Goal: Information Seeking & Learning: Compare options

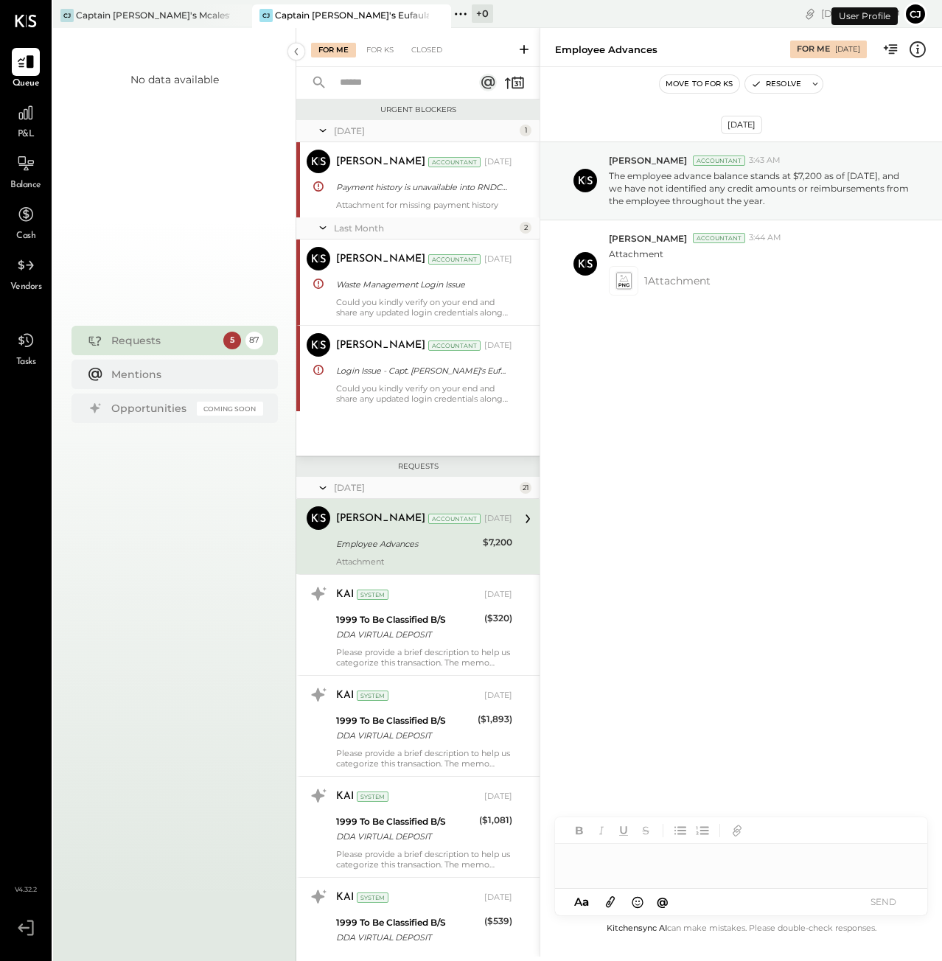
scroll to position [13, 0]
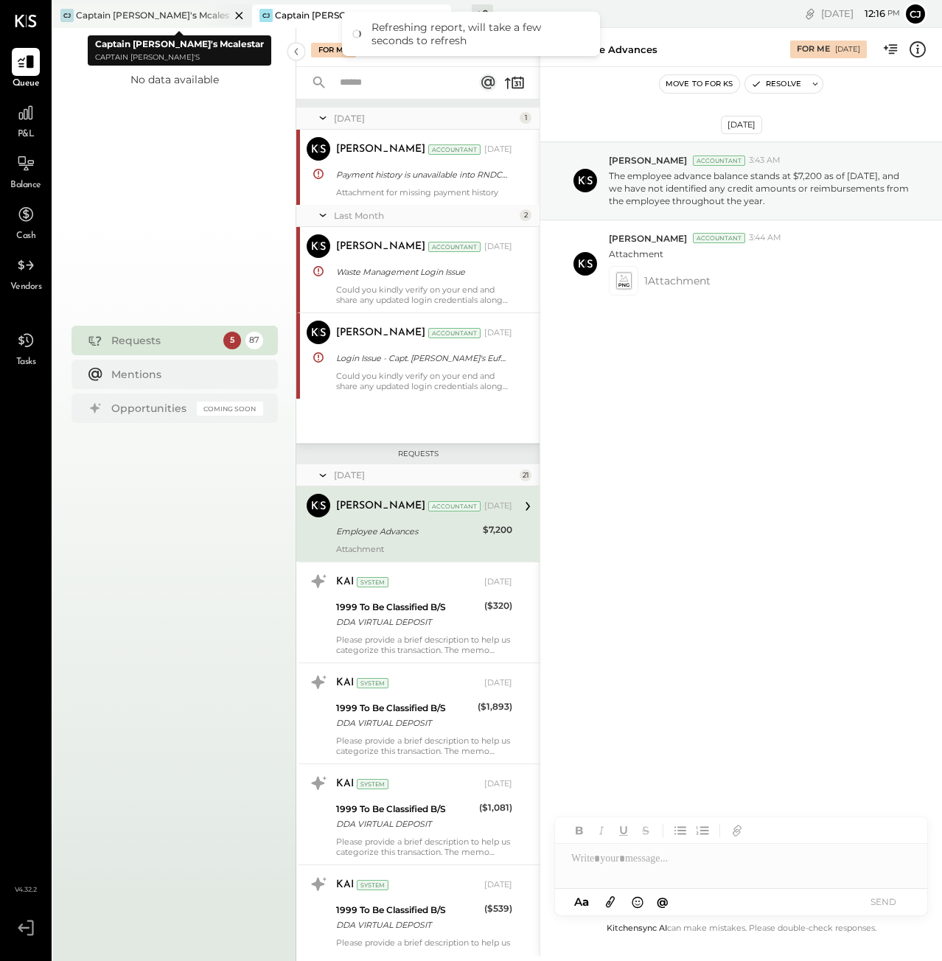
click at [158, 13] on div "Captain [PERSON_NAME]'s Mcalestar" at bounding box center [153, 15] width 154 height 13
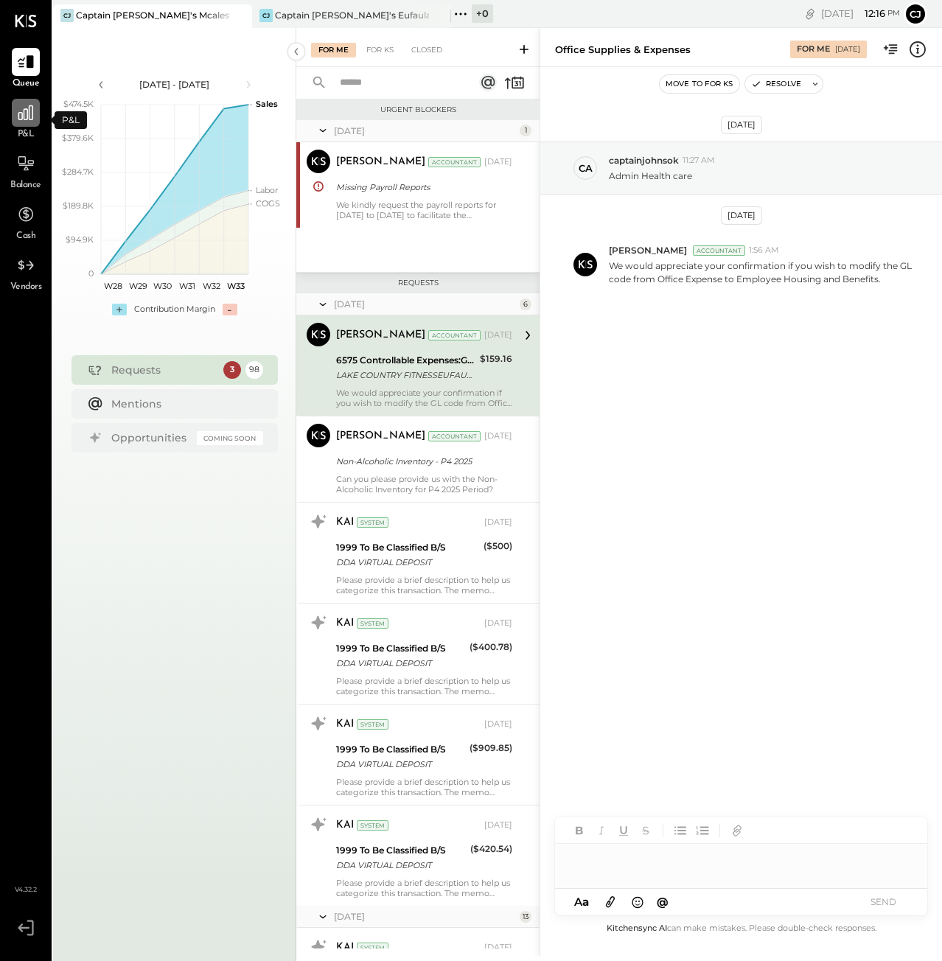
click at [31, 118] on icon at bounding box center [25, 112] width 19 height 19
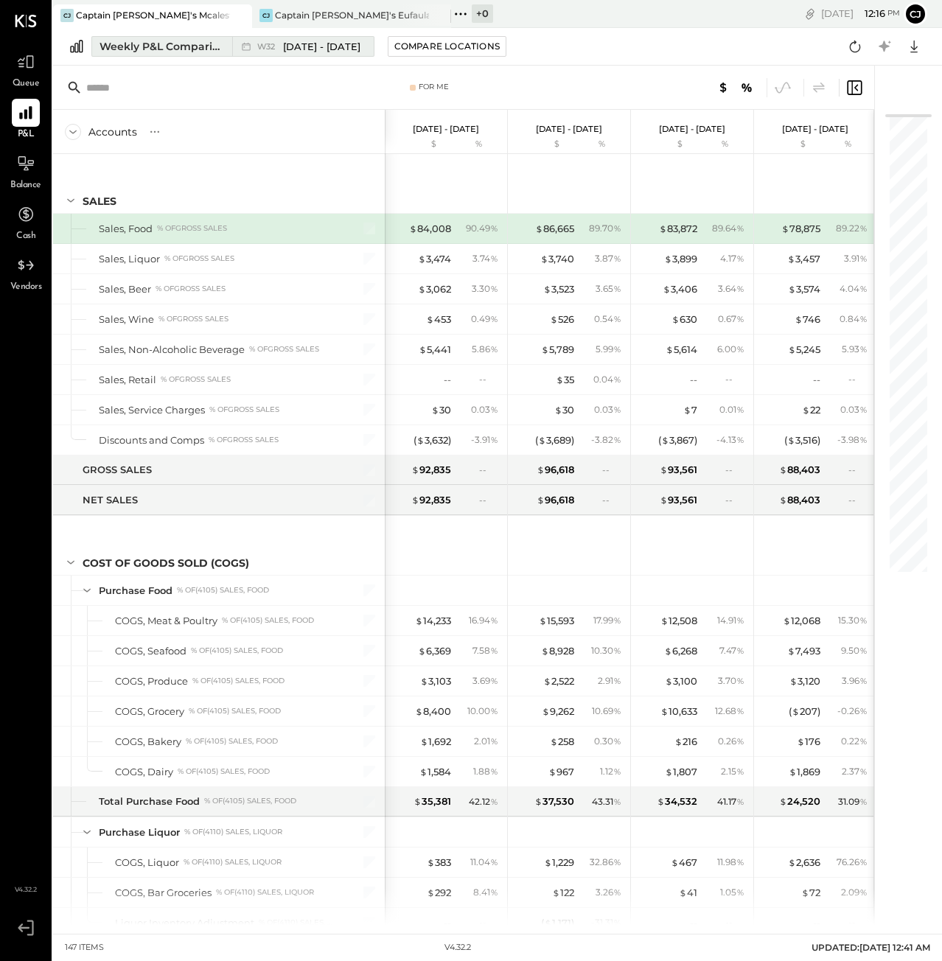
click at [162, 49] on div "Weekly P&L Comparison" at bounding box center [161, 46] width 124 height 15
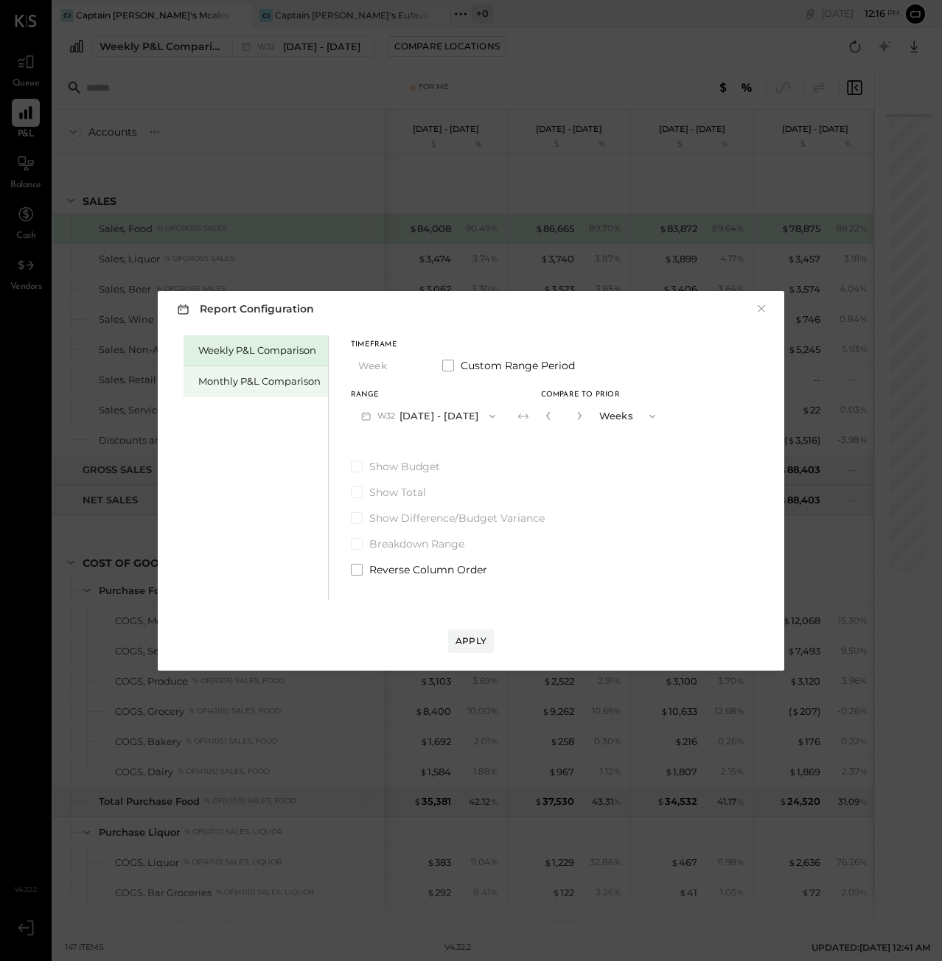
click at [300, 388] on div "Monthly P&L Comparison" at bounding box center [255, 381] width 144 height 31
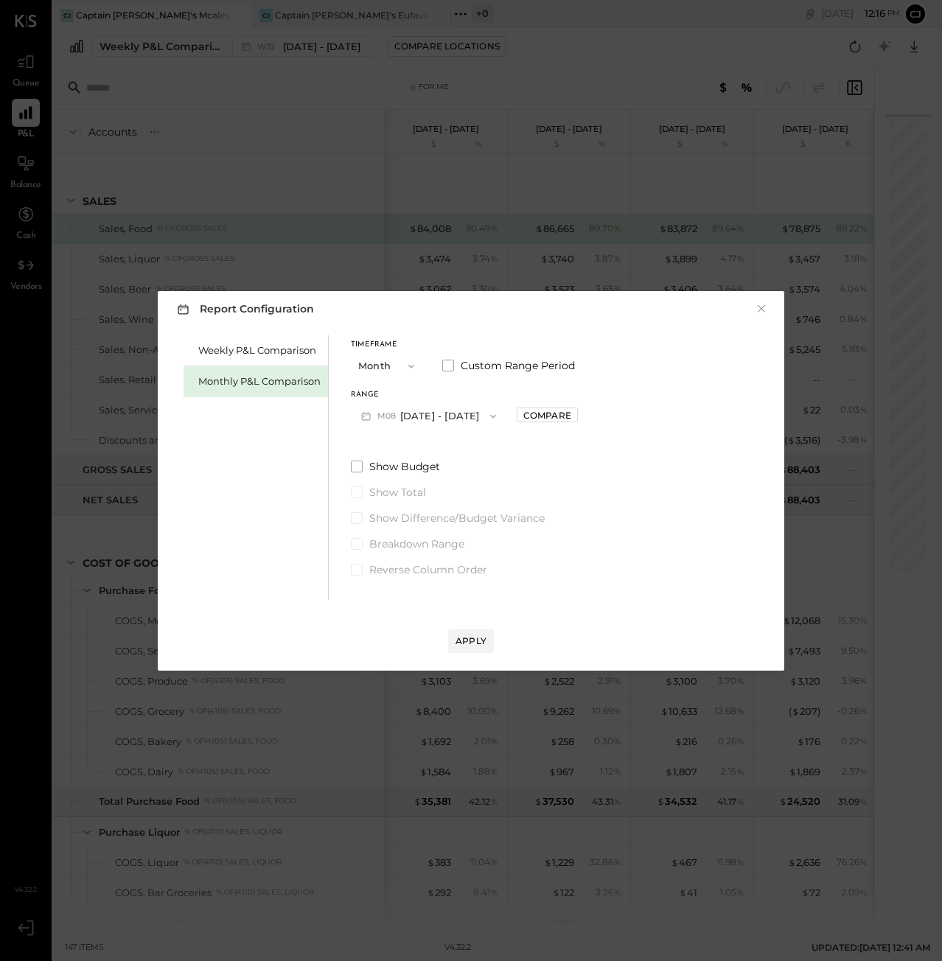
click at [490, 415] on icon "button" at bounding box center [493, 416] width 6 height 4
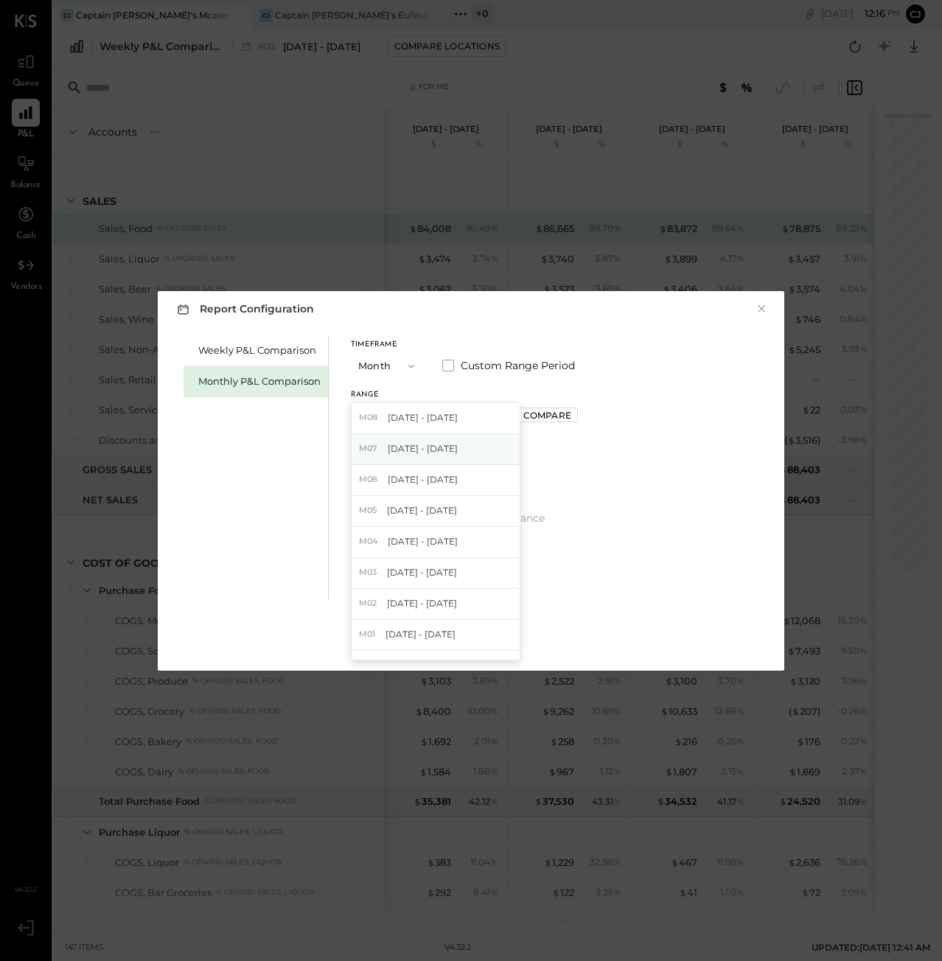
click at [453, 443] on div "M07 [DATE] - [DATE]" at bounding box center [435, 449] width 168 height 31
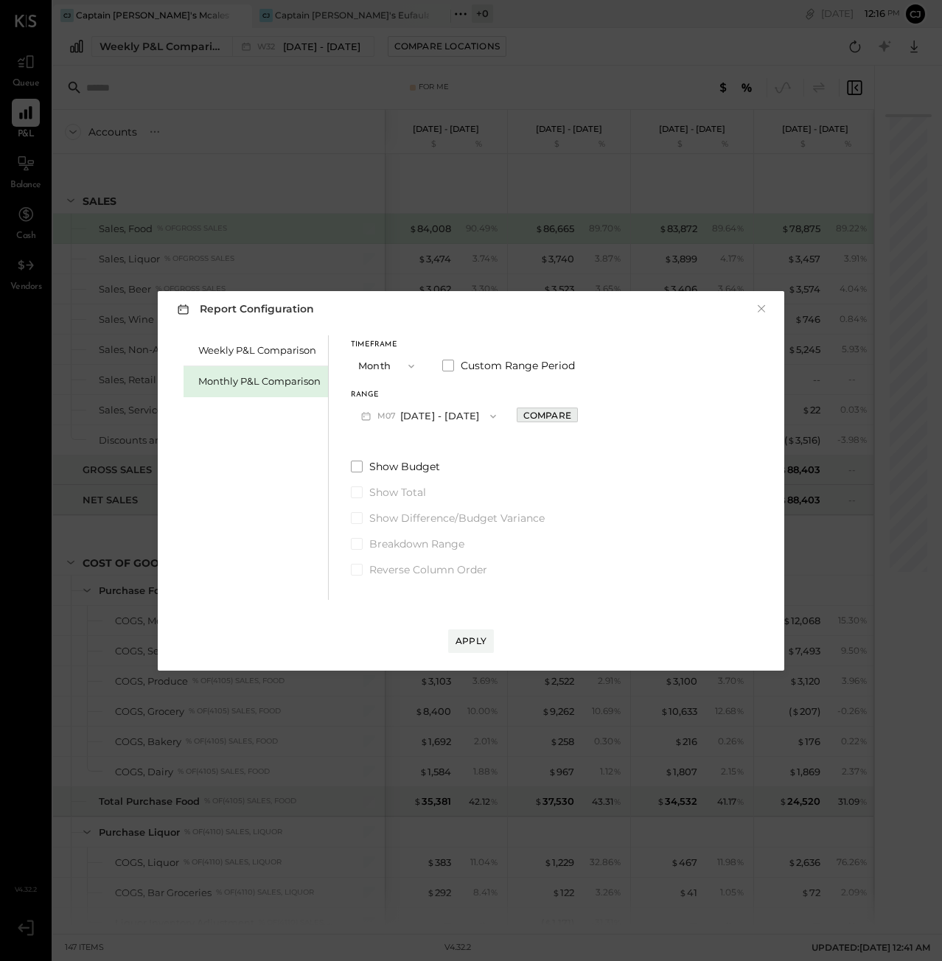
click at [532, 410] on div "Compare" at bounding box center [547, 415] width 48 height 13
click at [575, 416] on icon "button" at bounding box center [579, 415] width 9 height 9
type input "*"
click at [460, 641] on div "Apply" at bounding box center [470, 640] width 31 height 13
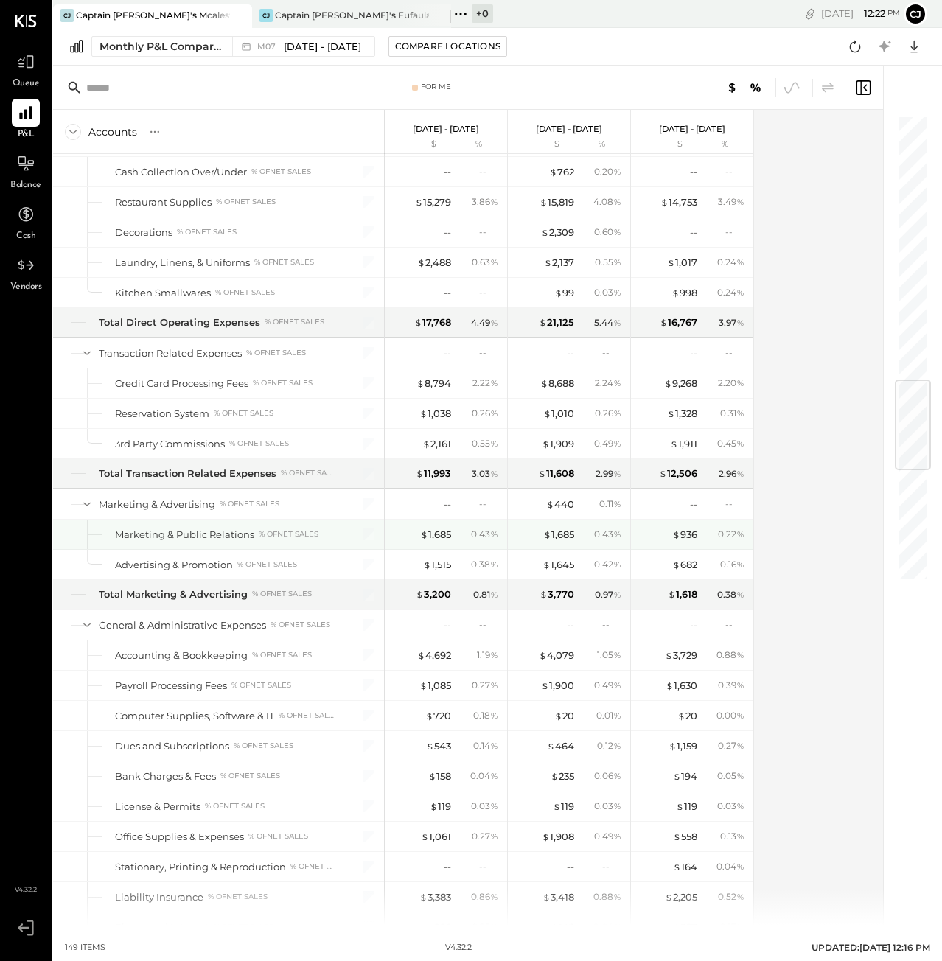
scroll to position [2258, 0]
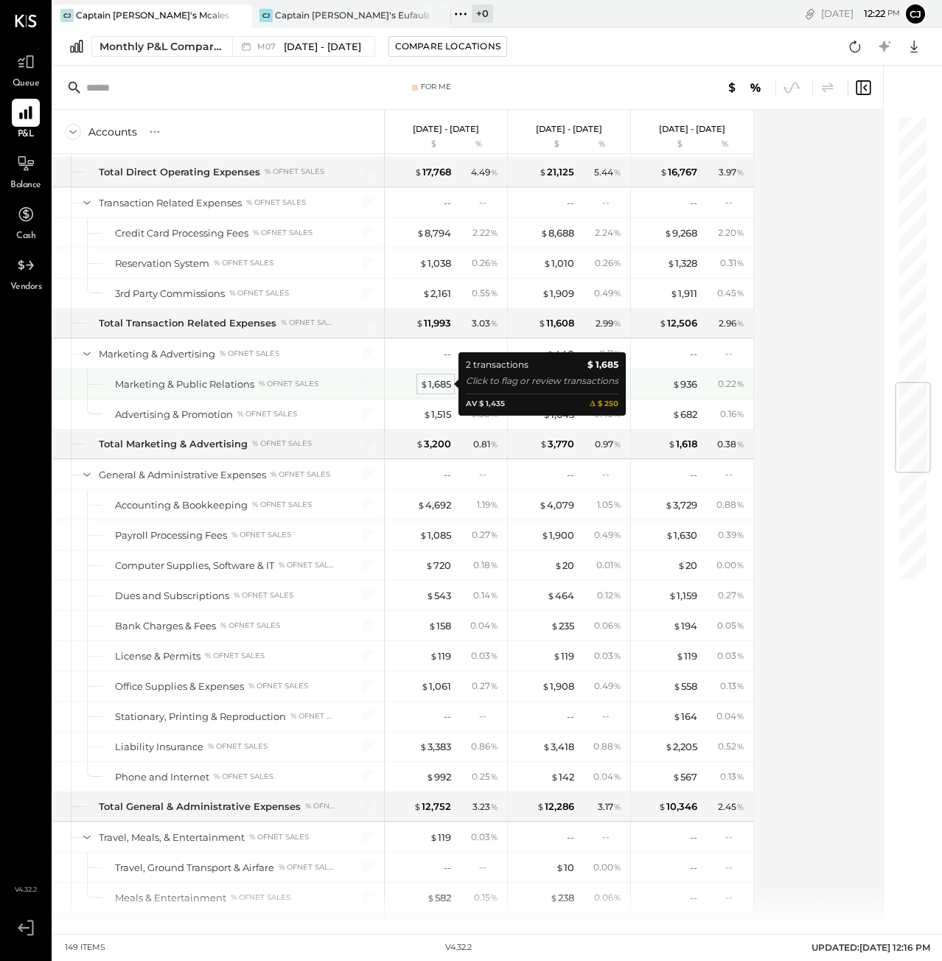
click at [439, 389] on div "$ 1,685" at bounding box center [435, 384] width 31 height 14
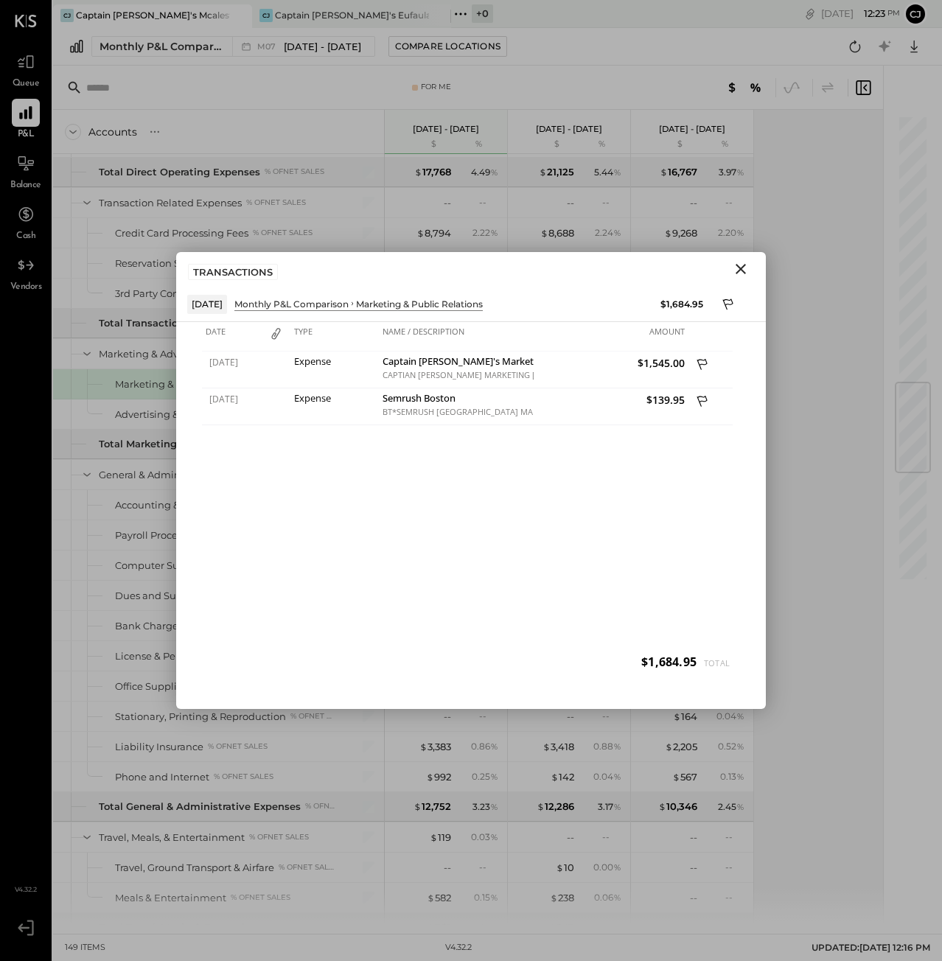
click at [741, 262] on icon "Close" at bounding box center [741, 269] width 18 height 18
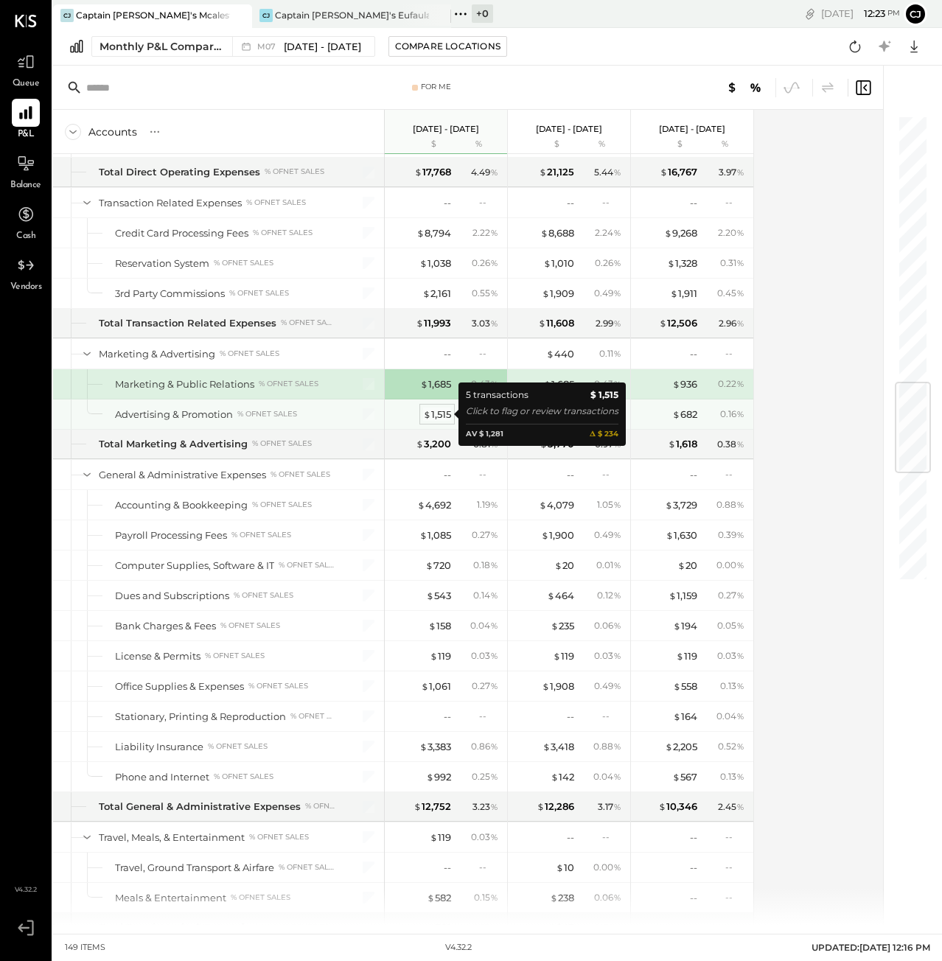
click at [443, 411] on div "$ 1,515" at bounding box center [437, 414] width 28 height 14
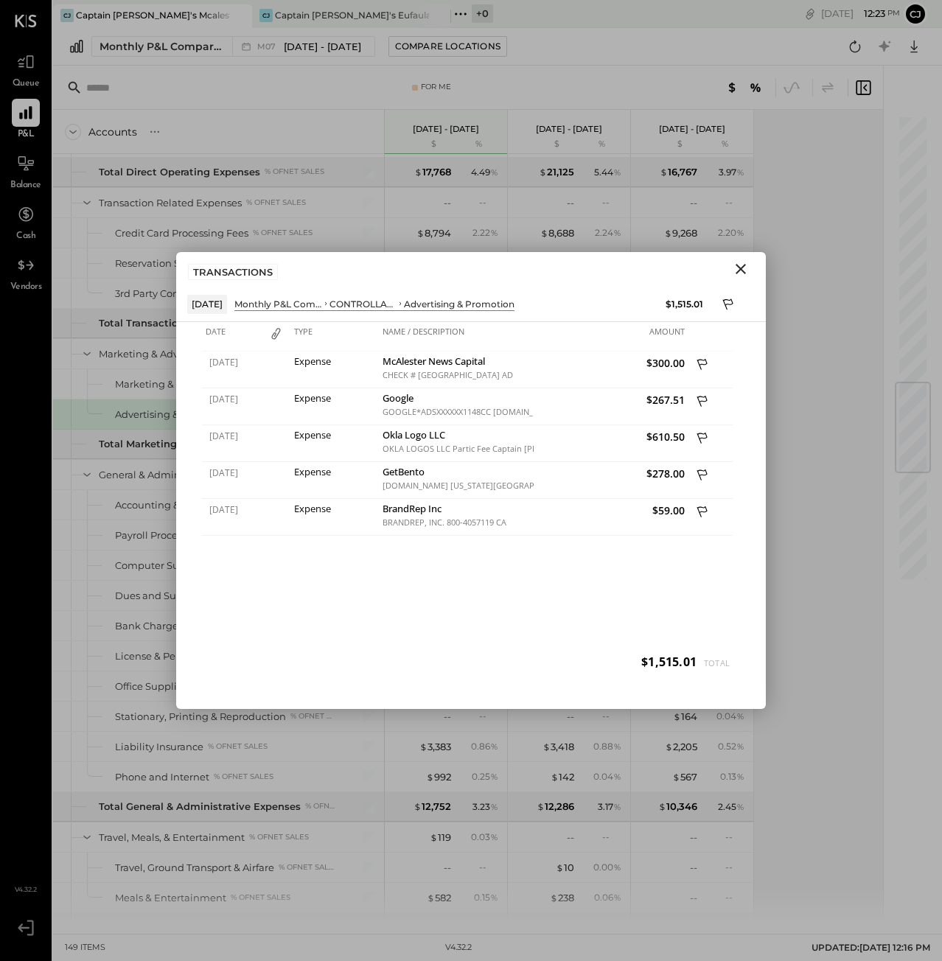
click at [743, 271] on icon "Close" at bounding box center [740, 269] width 10 height 10
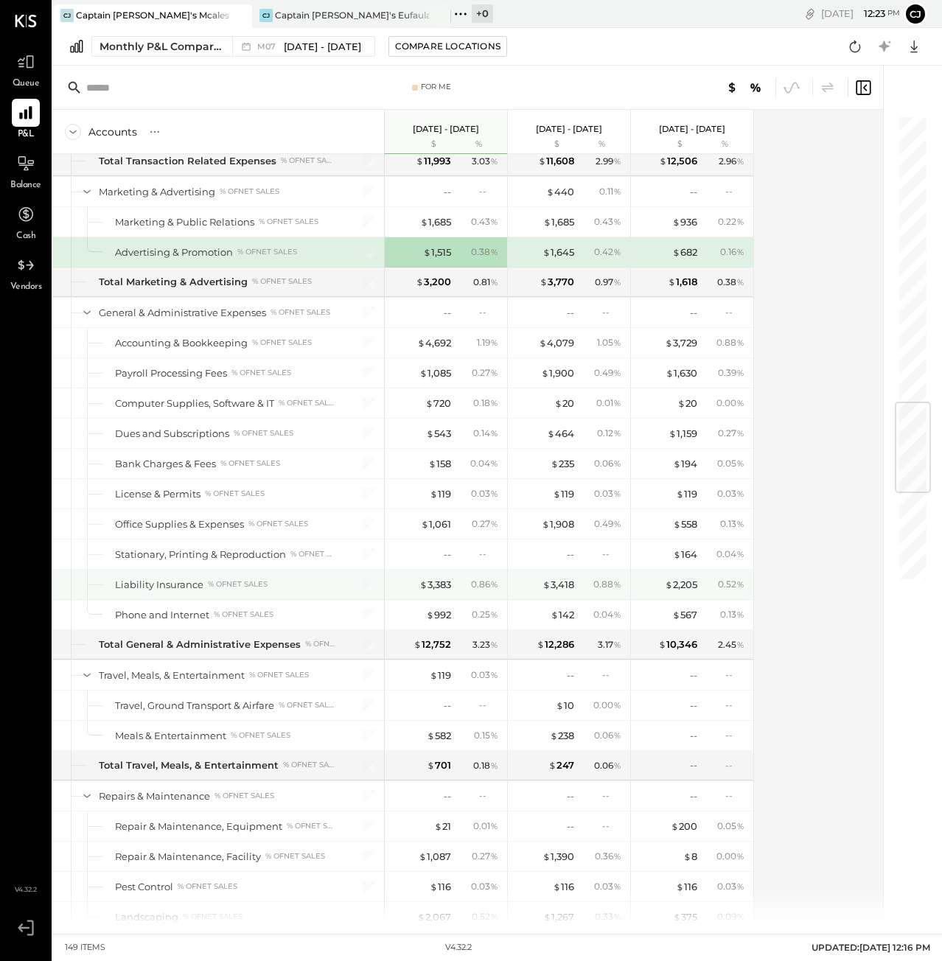
scroll to position [2422, 0]
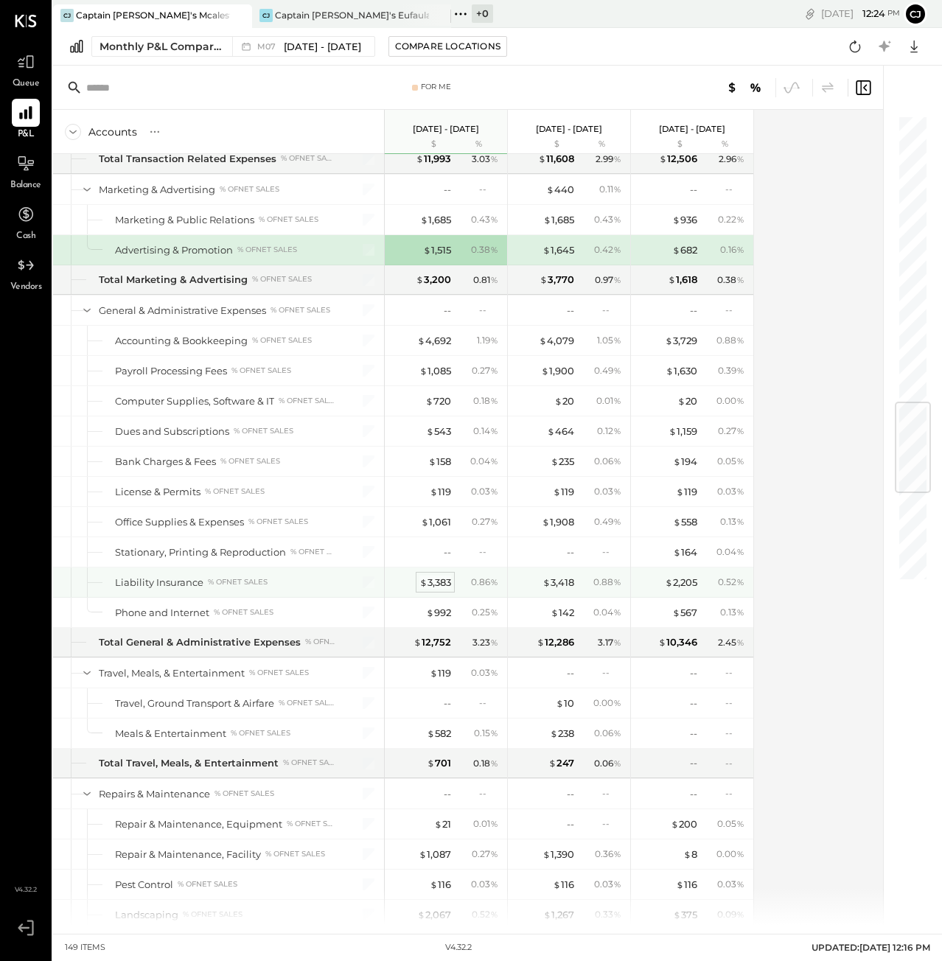
click at [424, 581] on span "$" at bounding box center [423, 582] width 8 height 12
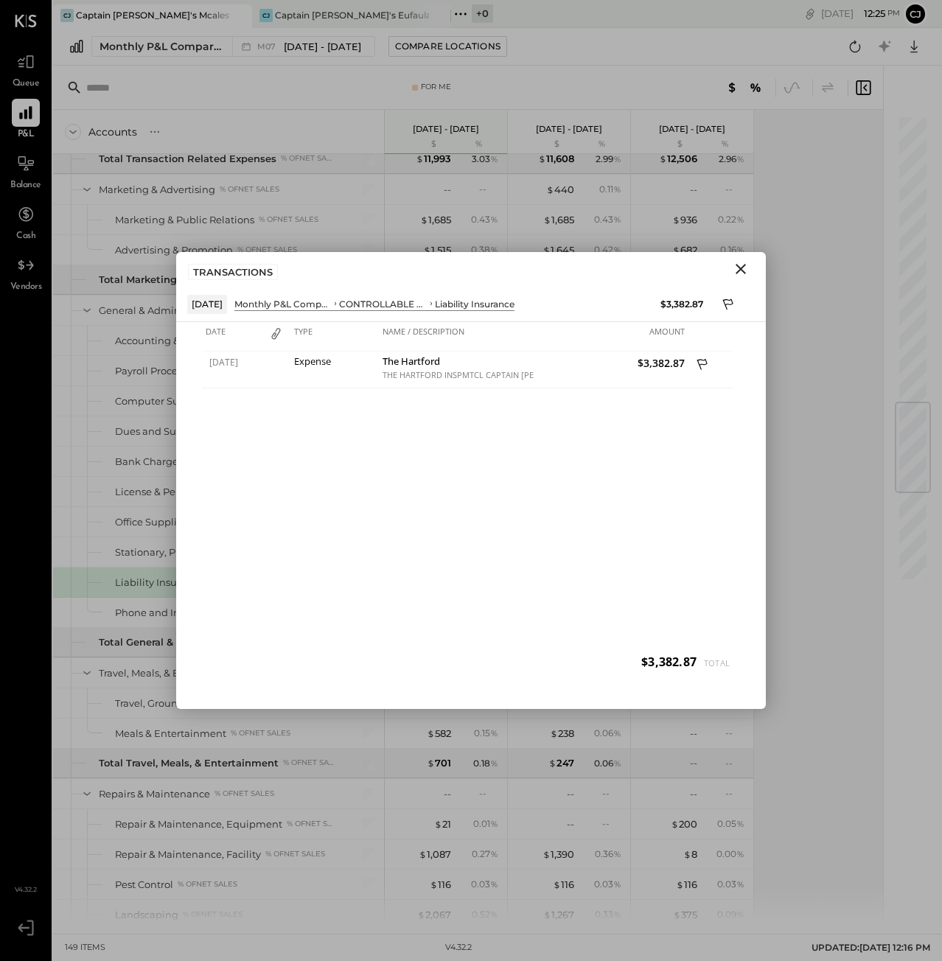
click at [740, 270] on icon "Close" at bounding box center [740, 269] width 10 height 10
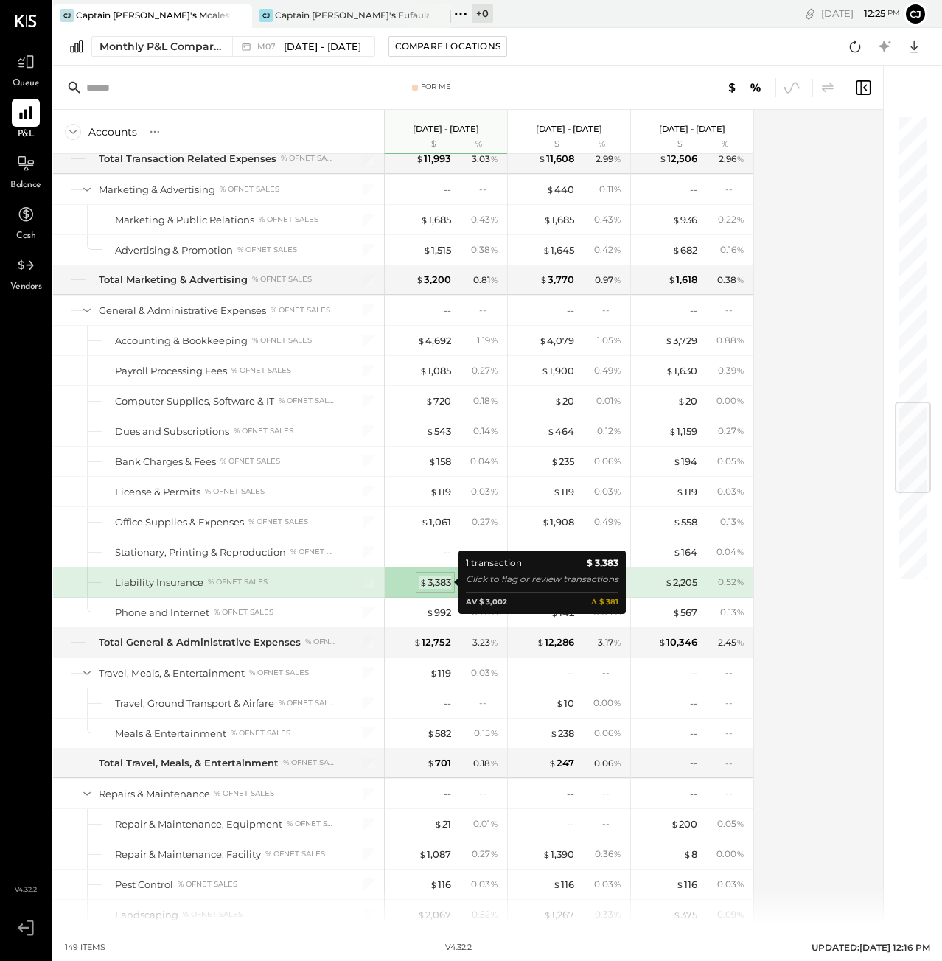
click at [443, 583] on div "$ 3,383" at bounding box center [435, 582] width 32 height 14
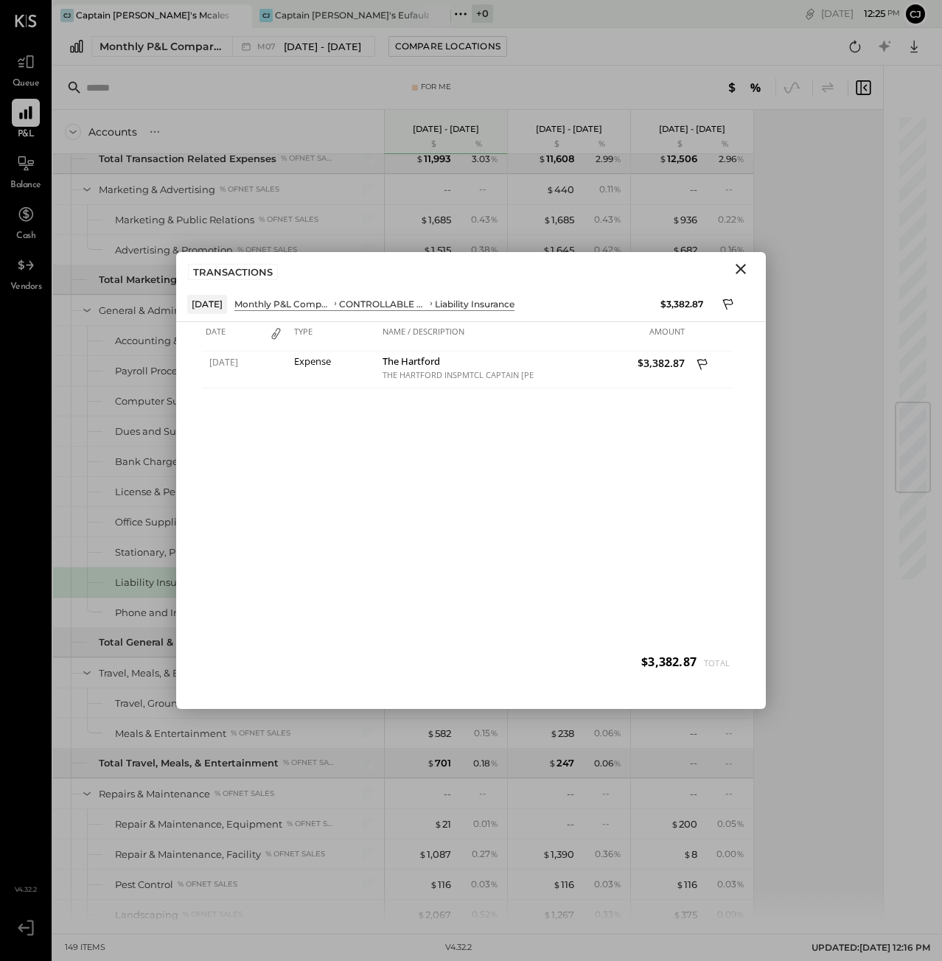
click at [740, 267] on icon "Close" at bounding box center [740, 269] width 10 height 10
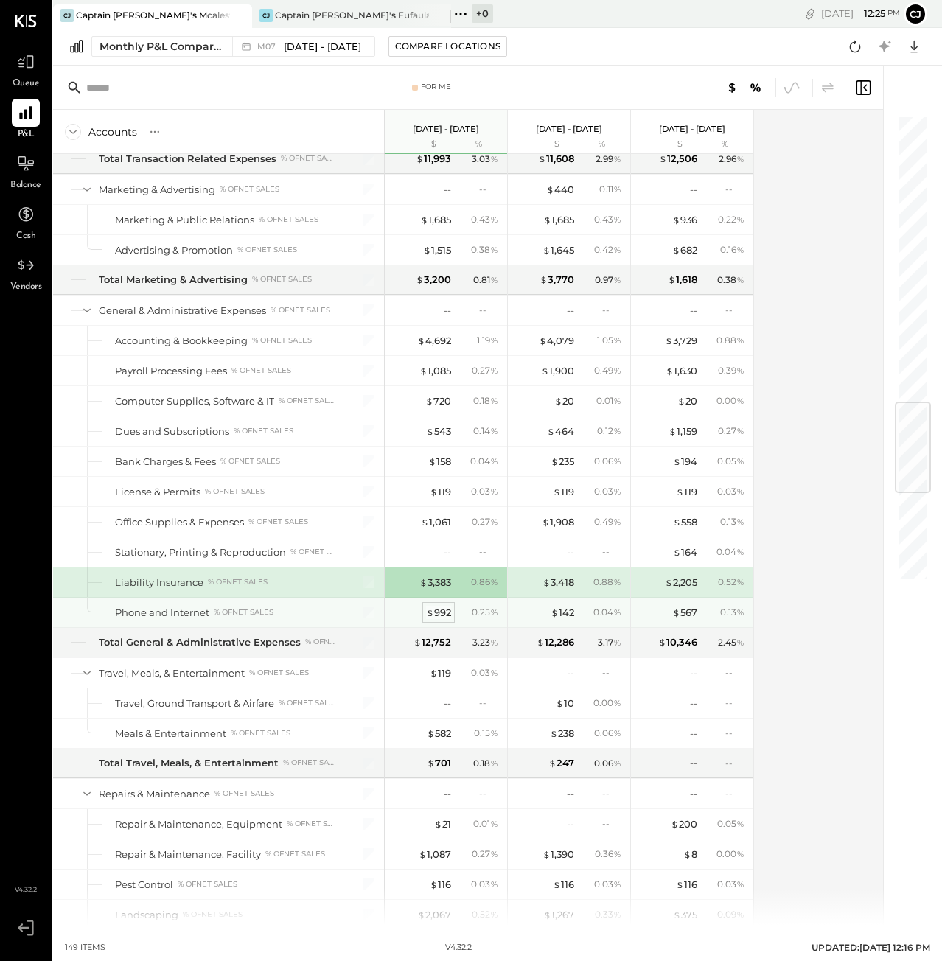
click at [433, 612] on div "$ 992" at bounding box center [438, 613] width 25 height 14
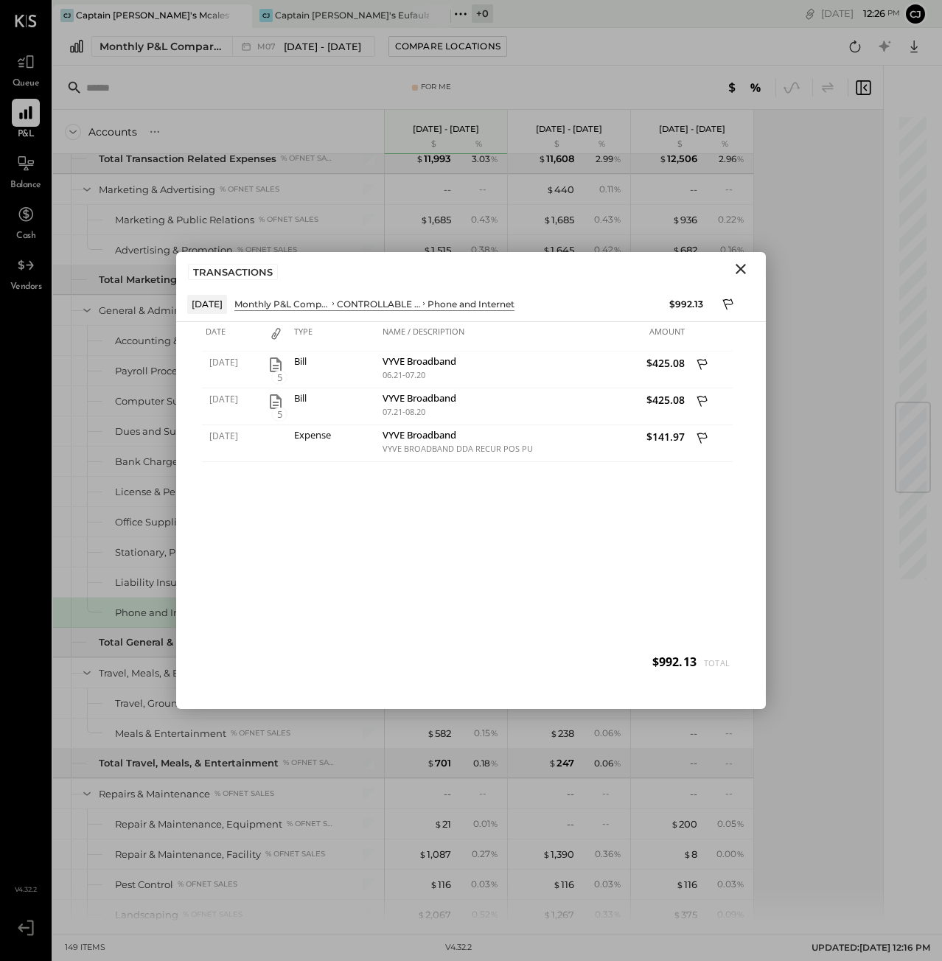
click at [736, 272] on icon "Close" at bounding box center [741, 269] width 18 height 18
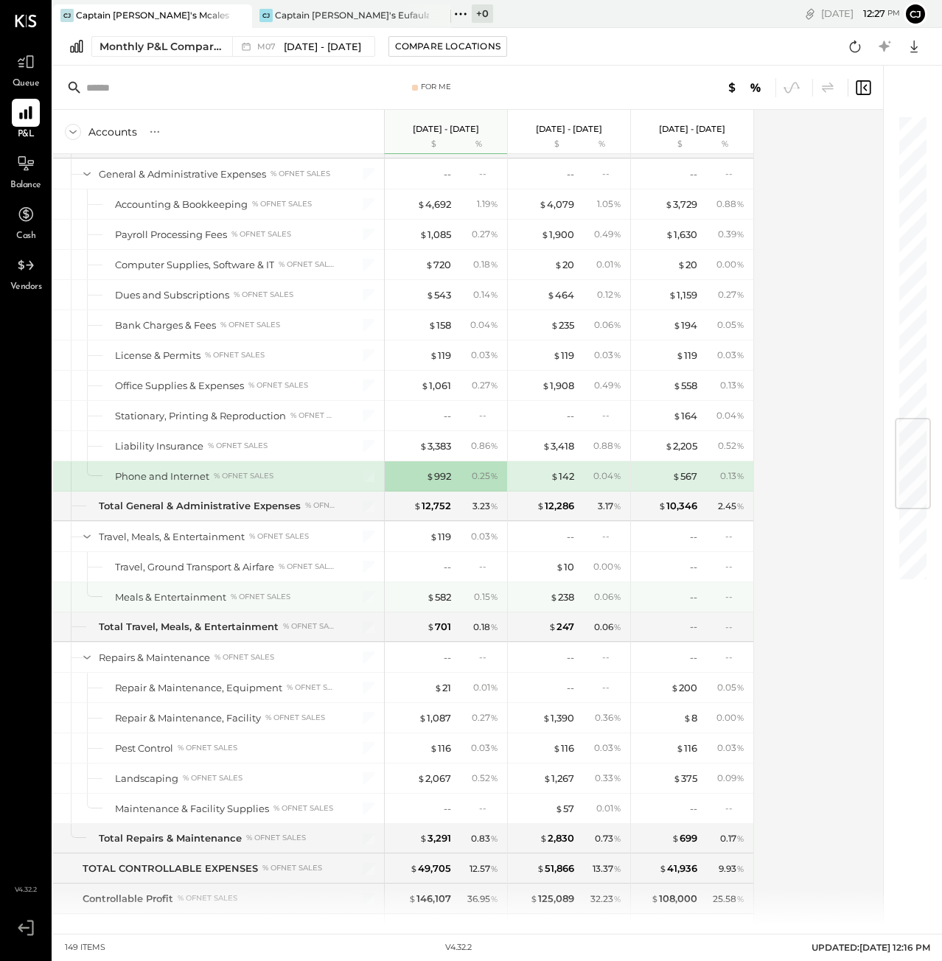
scroll to position [2716, 0]
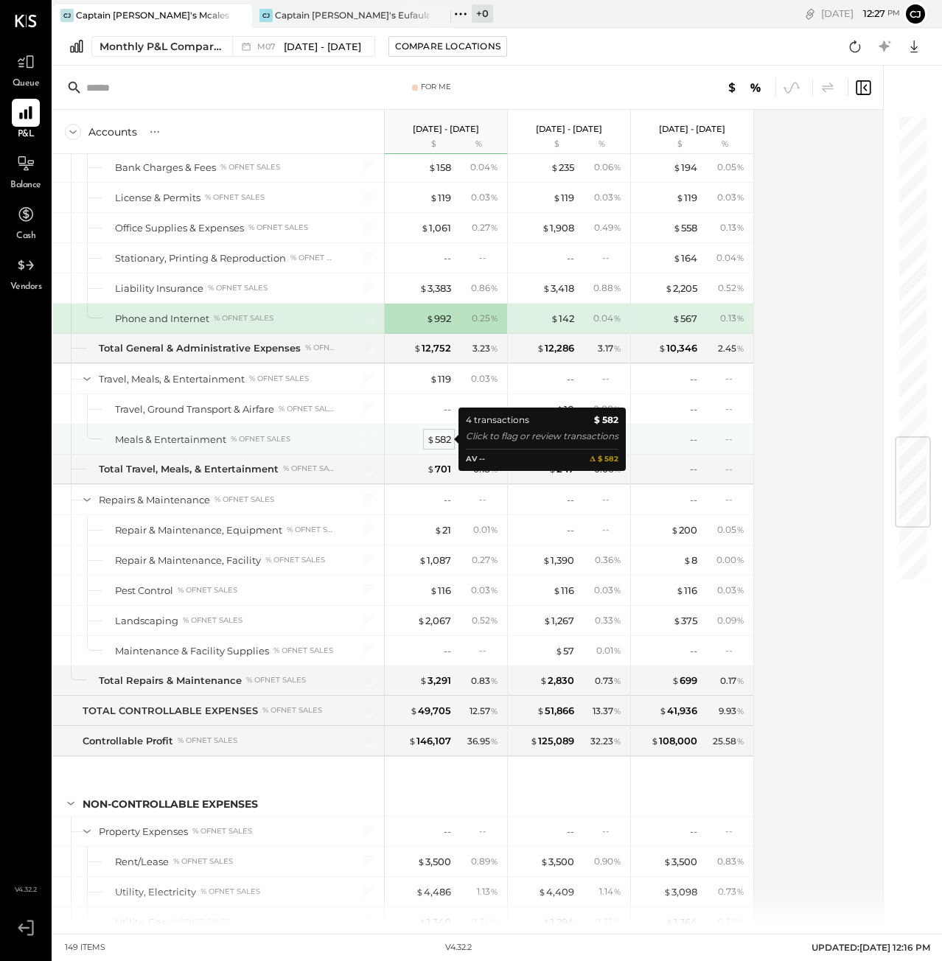
click at [440, 438] on div "$ 582" at bounding box center [439, 439] width 24 height 14
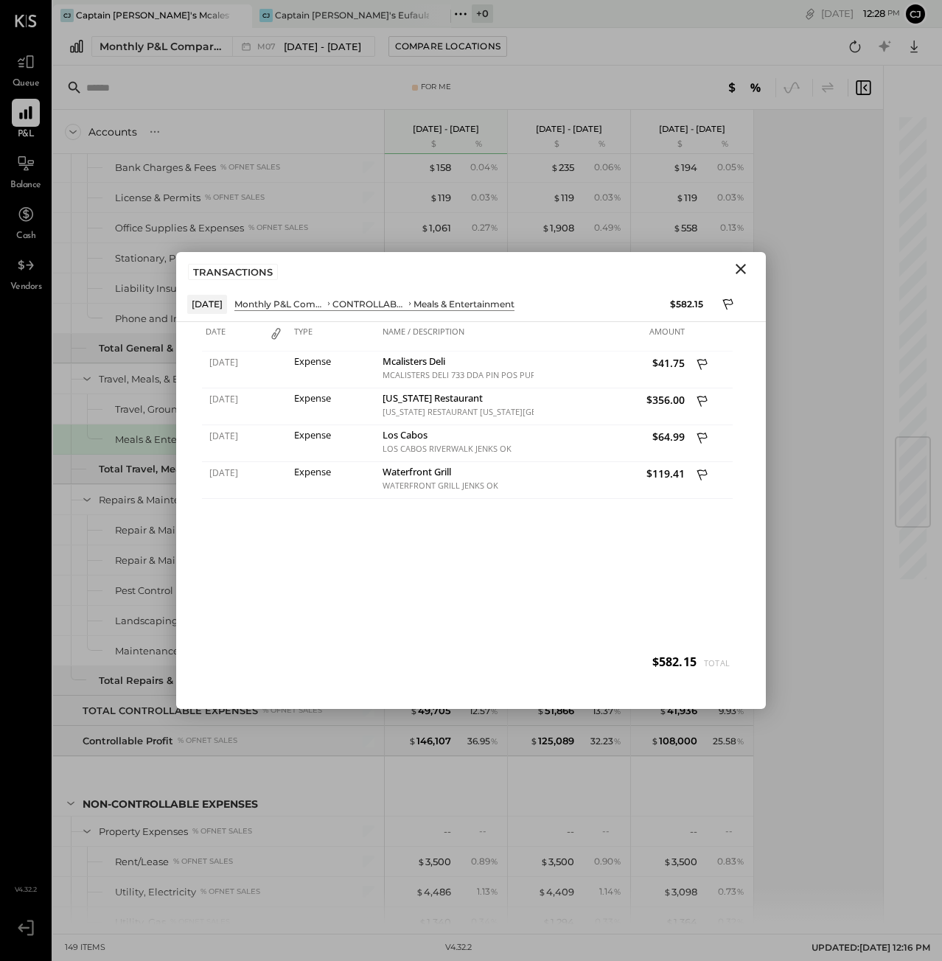
click at [743, 266] on icon "Close" at bounding box center [740, 269] width 10 height 10
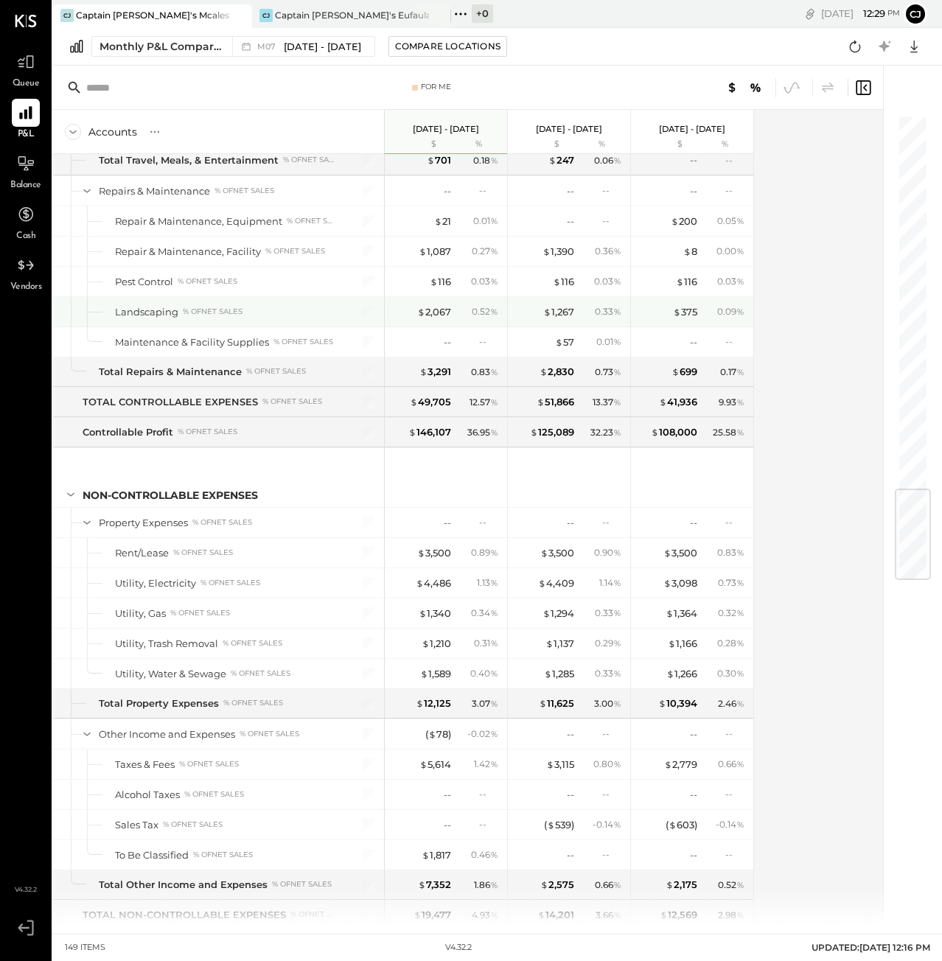
scroll to position [3157, 0]
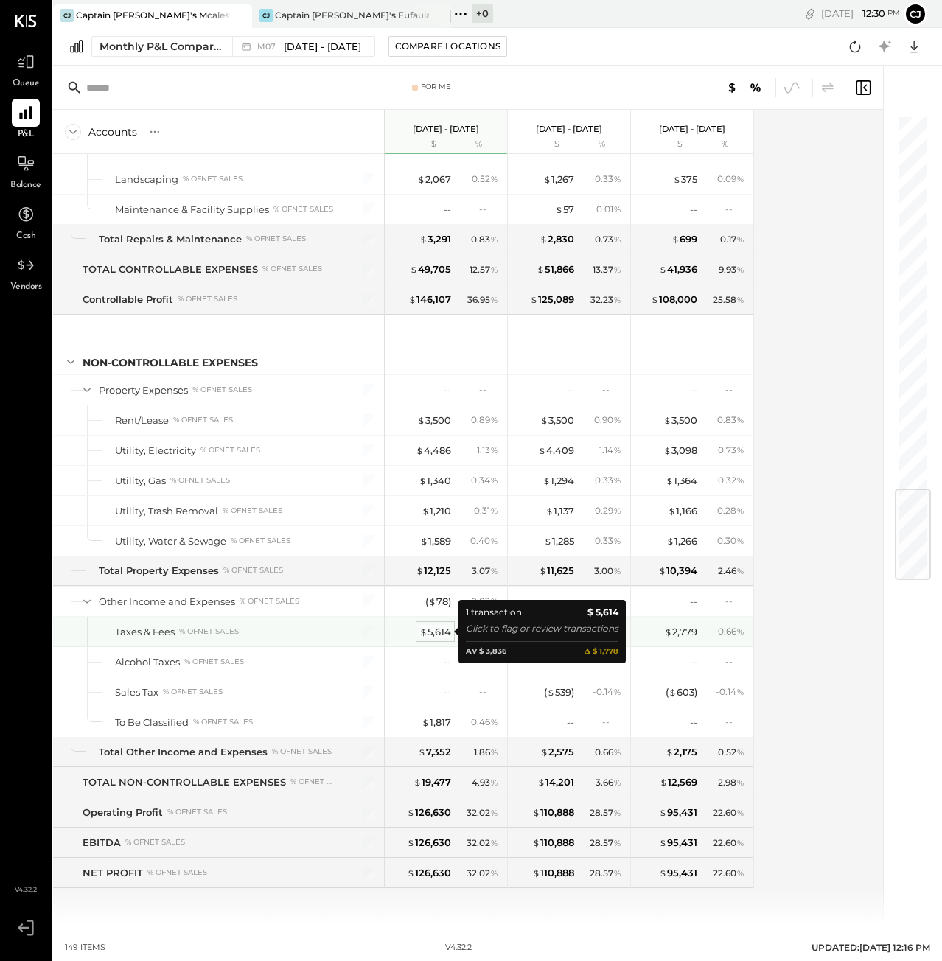
click at [434, 631] on div "$ 5,614" at bounding box center [435, 632] width 32 height 14
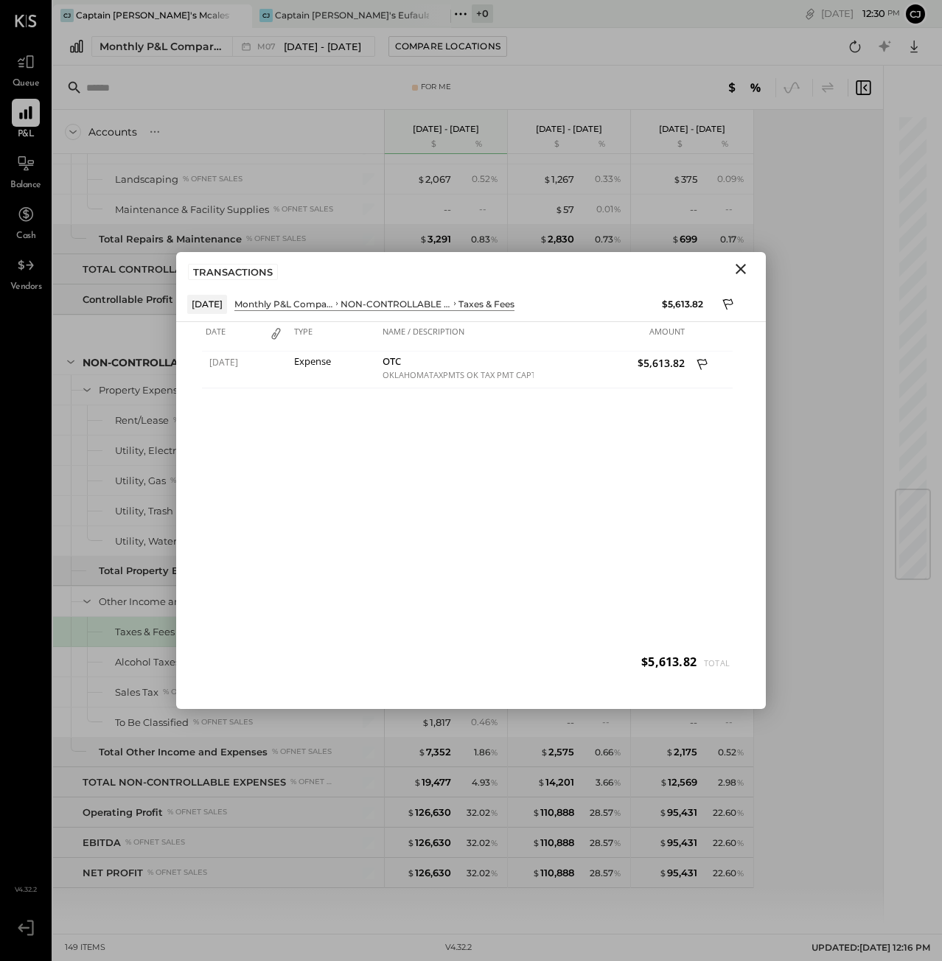
click at [744, 267] on icon "Close" at bounding box center [741, 269] width 18 height 18
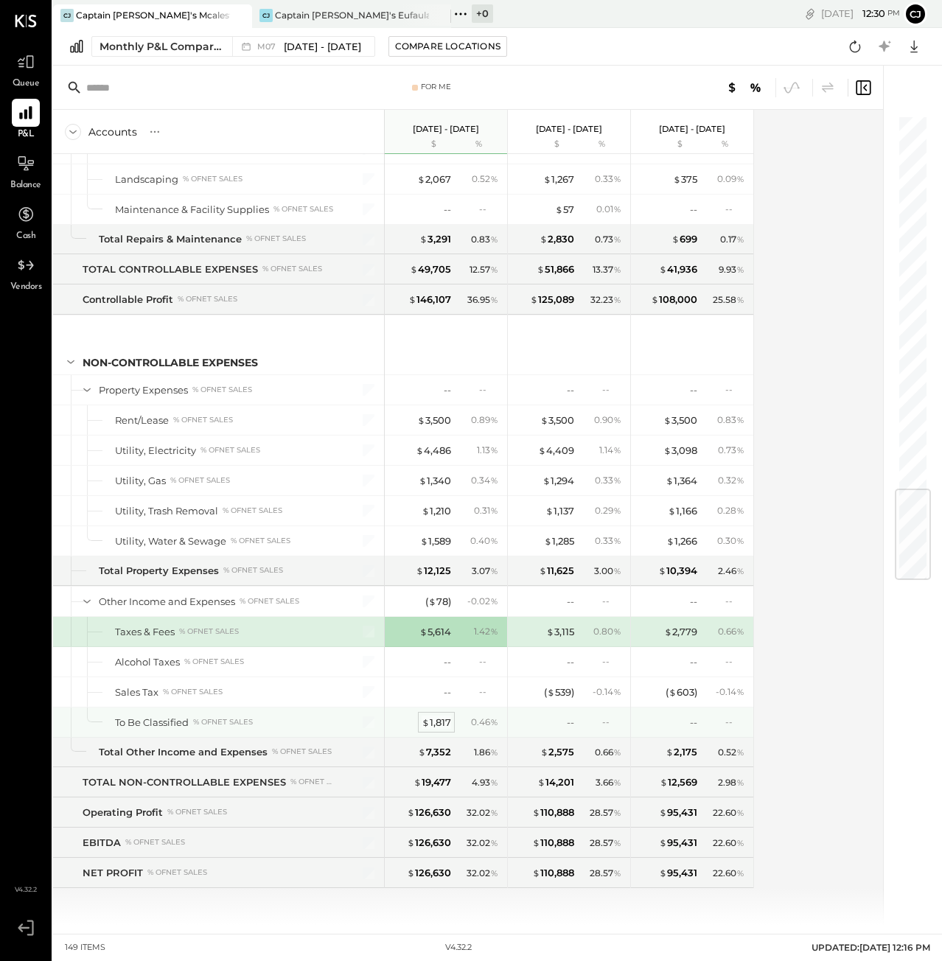
click at [433, 721] on div "$ 1,817" at bounding box center [435, 722] width 29 height 14
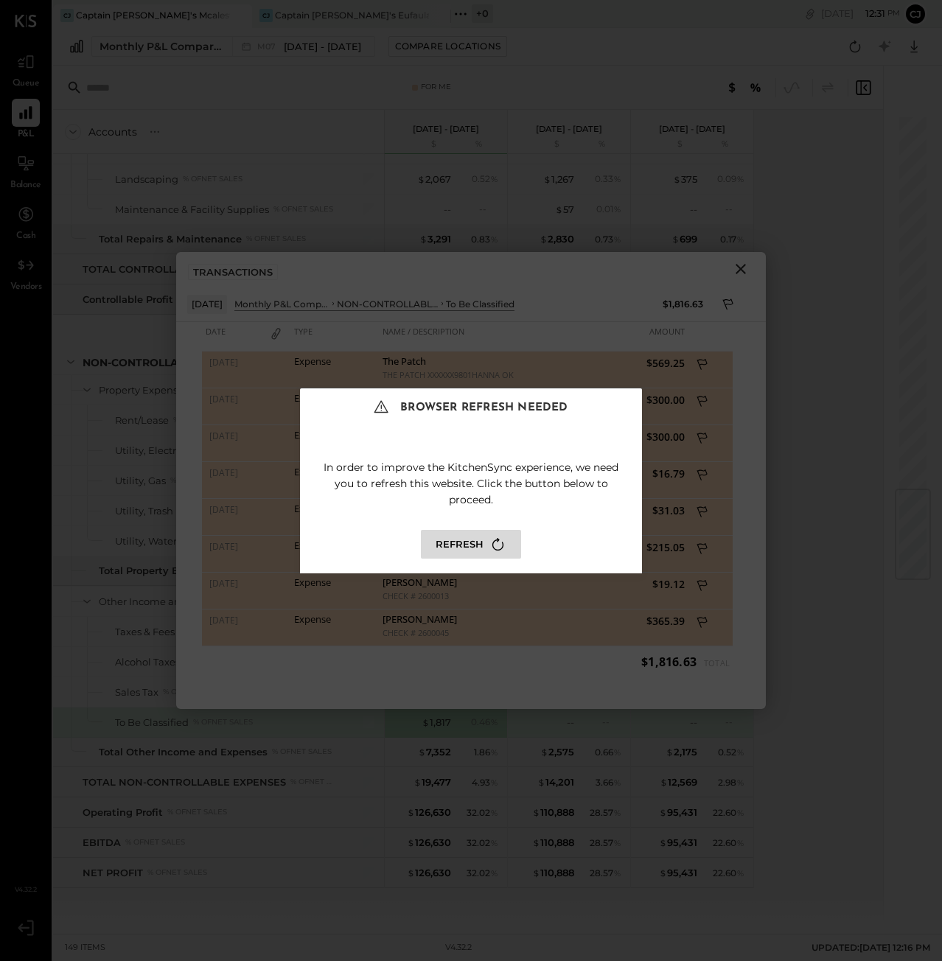
click at [477, 541] on button "Refresh" at bounding box center [471, 544] width 100 height 29
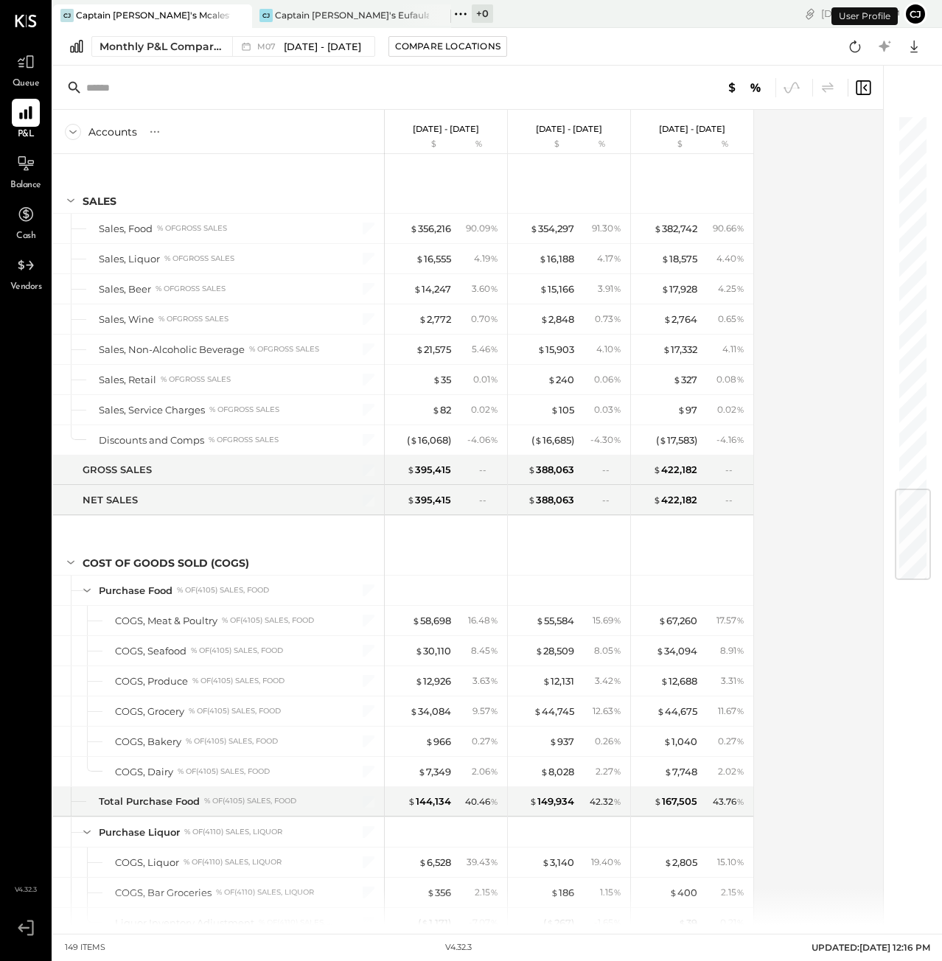
scroll to position [3157, 0]
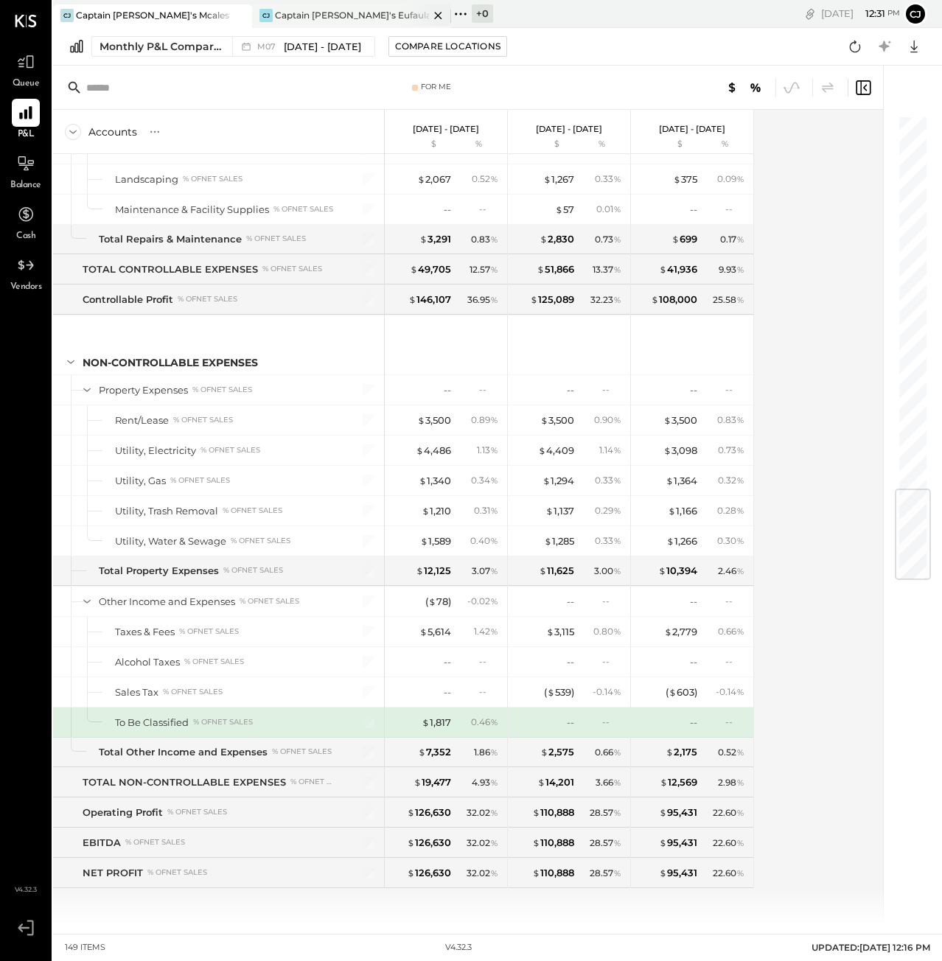
click at [310, 17] on div "Captain [PERSON_NAME]'s Eufaula" at bounding box center [352, 15] width 154 height 13
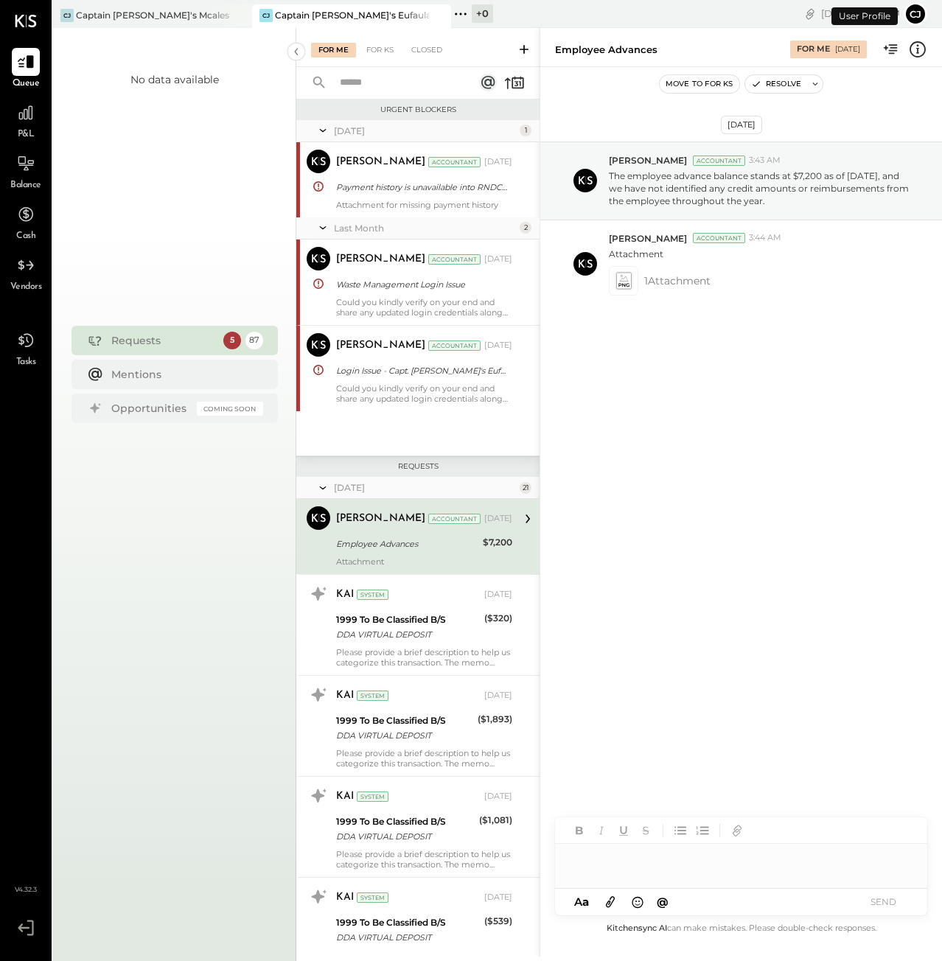
scroll to position [13, 0]
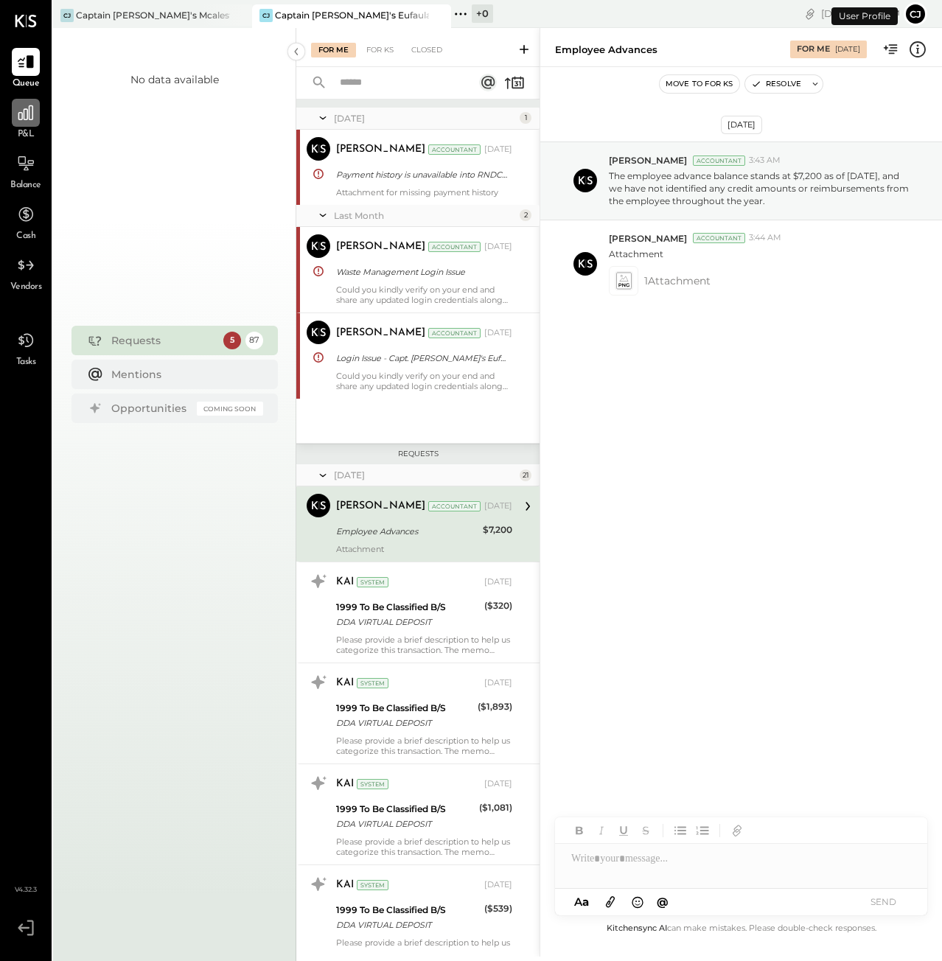
click at [29, 123] on div at bounding box center [26, 113] width 28 height 28
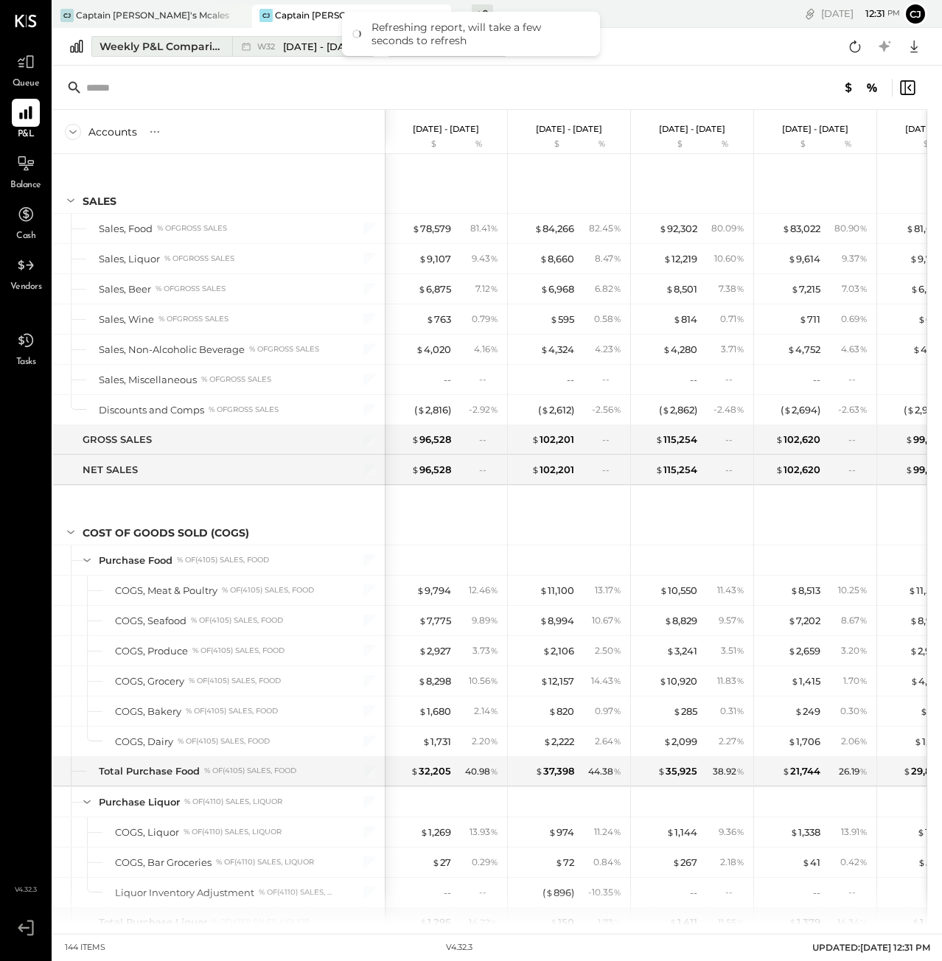
click at [169, 49] on div "Weekly P&L Comparison" at bounding box center [161, 46] width 124 height 15
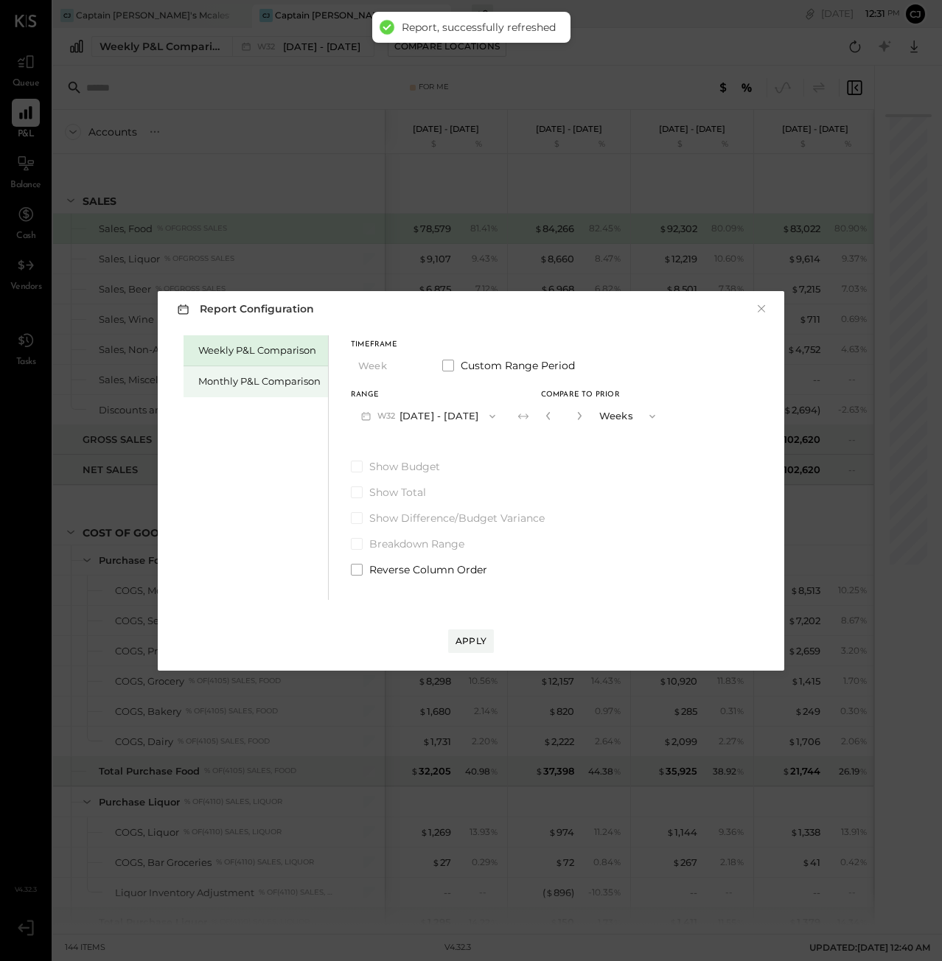
click at [253, 385] on div "Monthly P&L Comparison" at bounding box center [259, 381] width 122 height 14
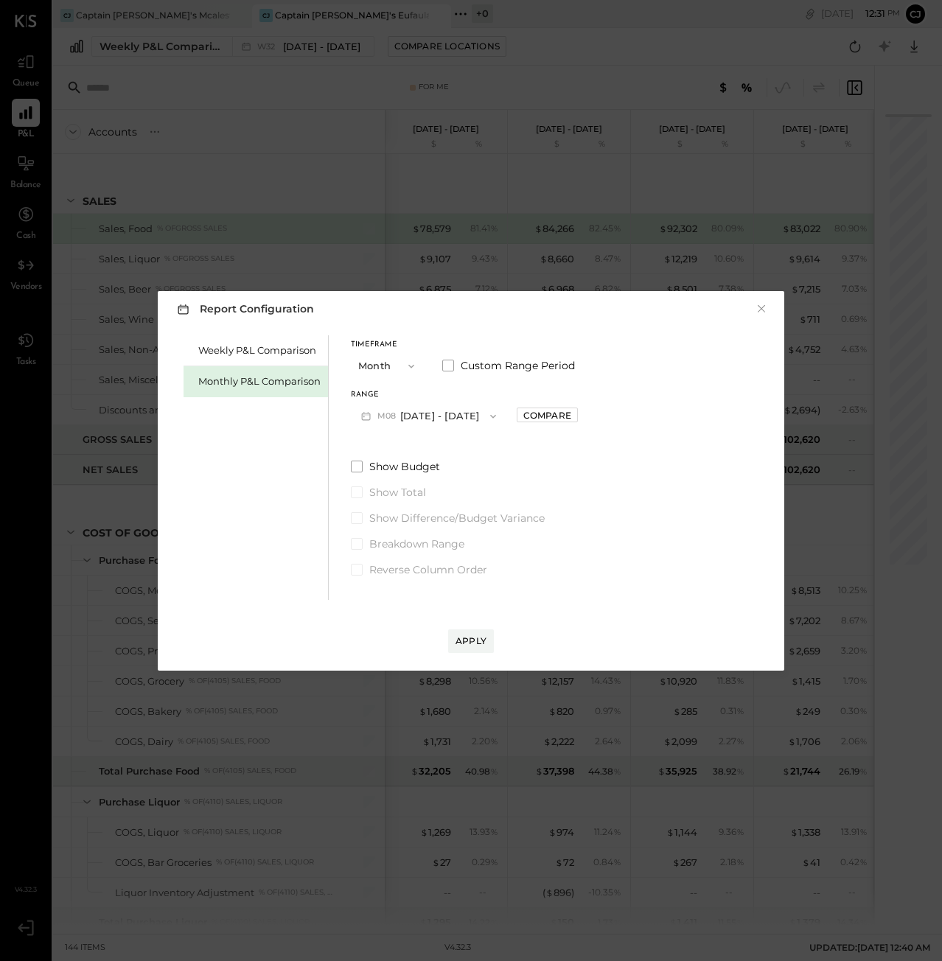
click at [491, 413] on icon "button" at bounding box center [493, 416] width 12 height 12
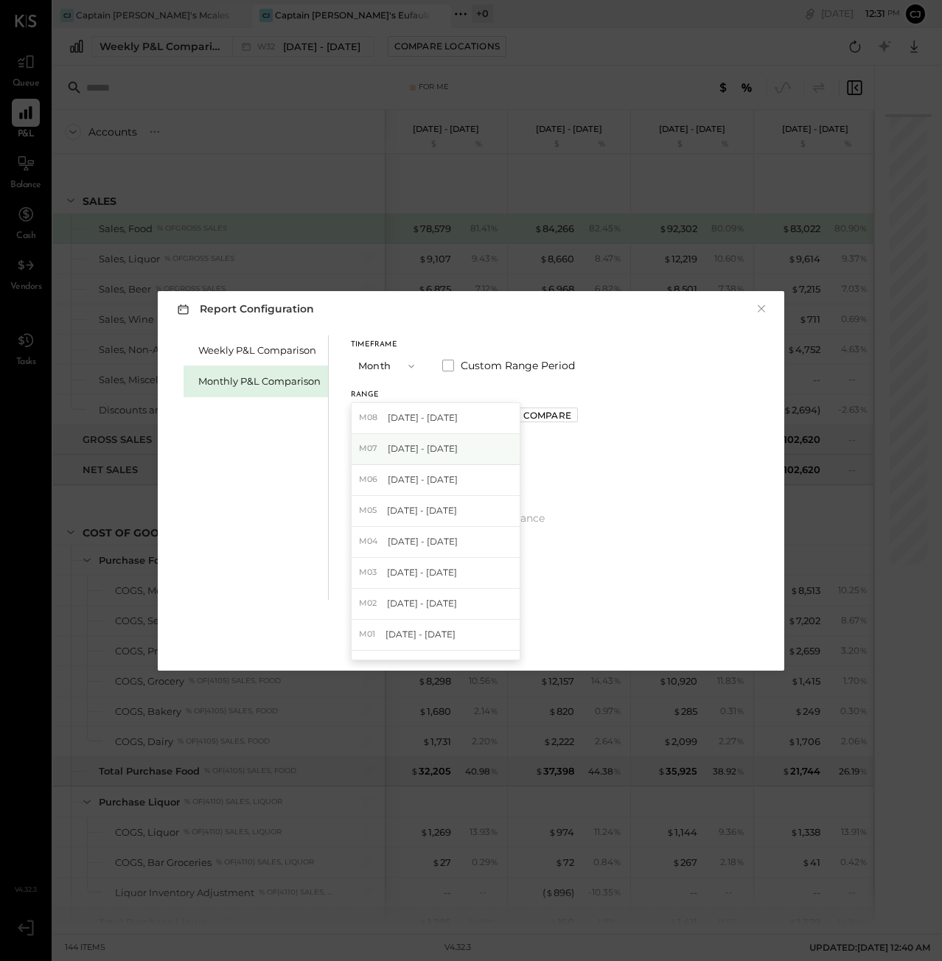
click at [456, 442] on div "M07 [DATE] - [DATE]" at bounding box center [435, 449] width 168 height 31
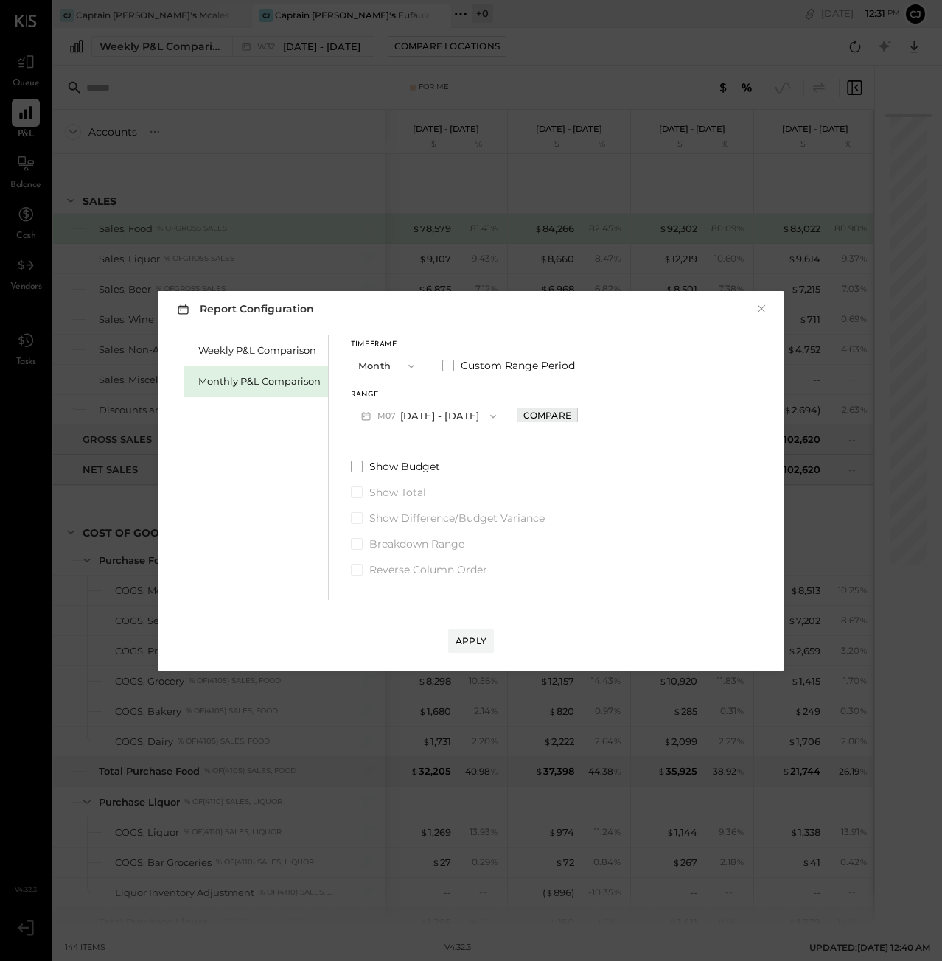
click at [545, 410] on div "Compare" at bounding box center [547, 415] width 48 height 13
click at [575, 418] on icon "button" at bounding box center [579, 415] width 9 height 9
type input "*"
click at [465, 649] on button "Apply" at bounding box center [471, 641] width 46 height 24
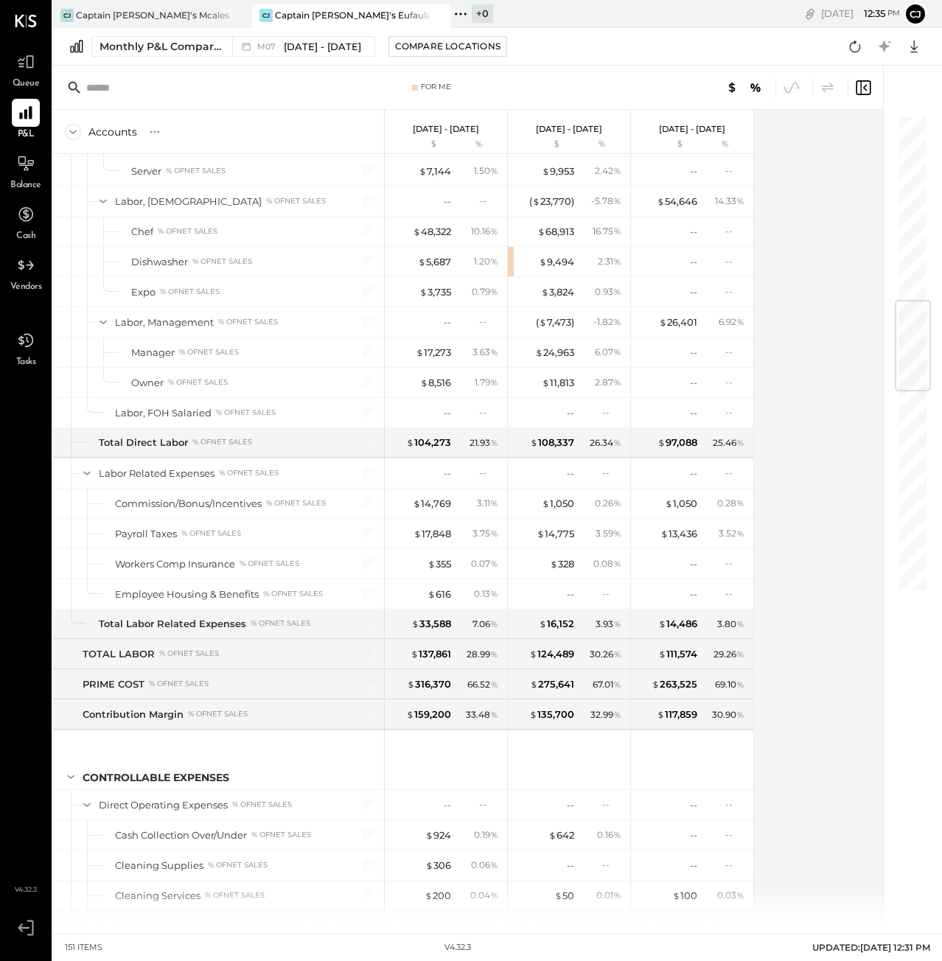
scroll to position [1565, 0]
click at [442, 591] on div "$ 616" at bounding box center [439, 595] width 24 height 14
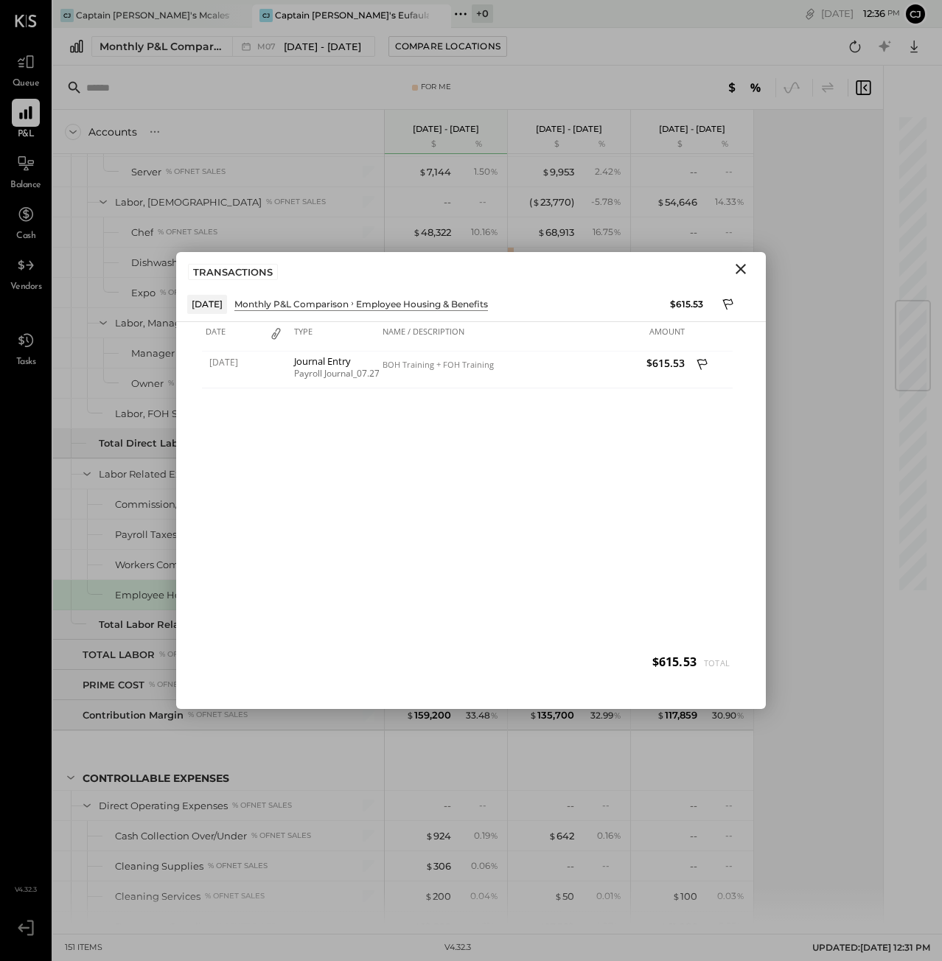
click at [743, 270] on icon "Close" at bounding box center [741, 269] width 18 height 18
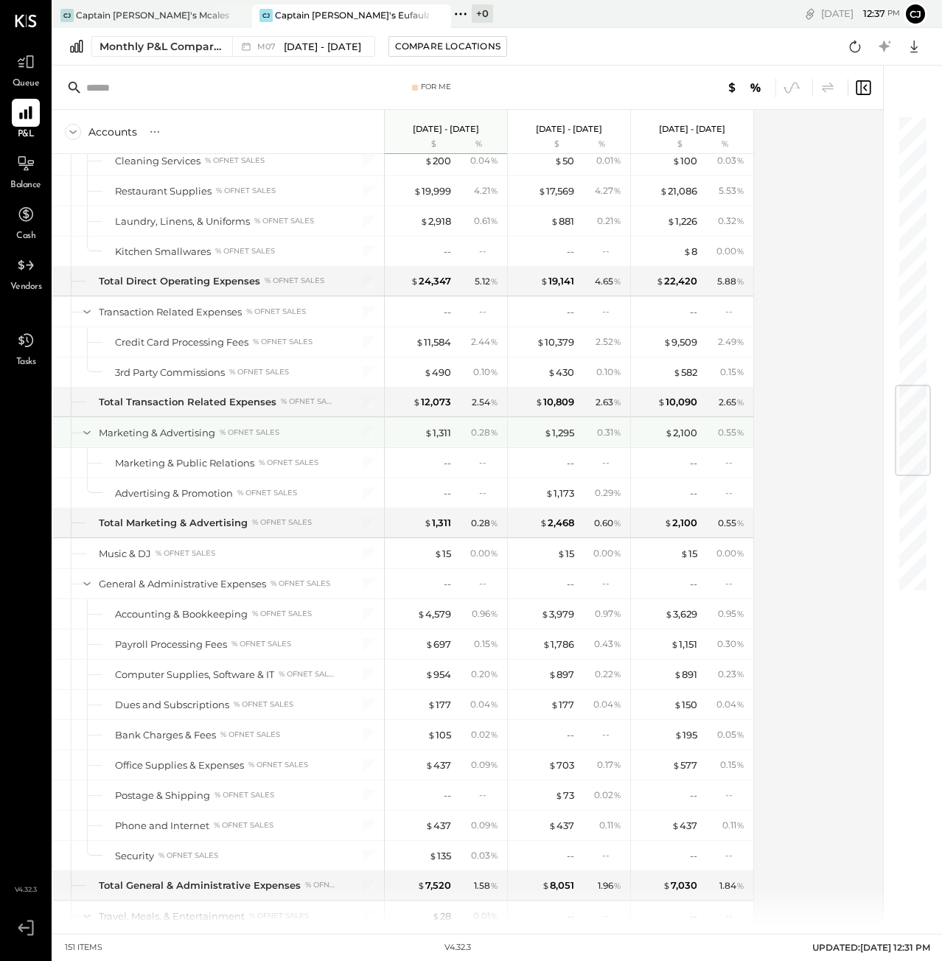
scroll to position [2303, 0]
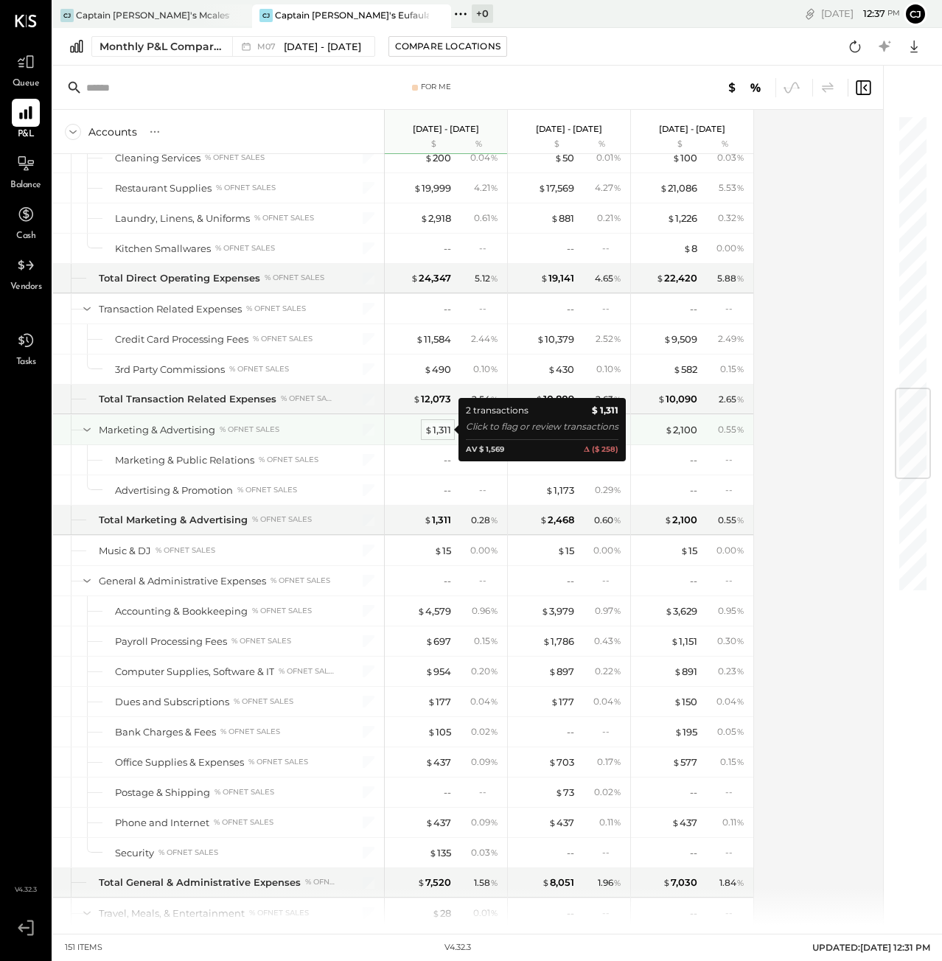
click at [445, 432] on div "$ 1,311" at bounding box center [437, 430] width 27 height 14
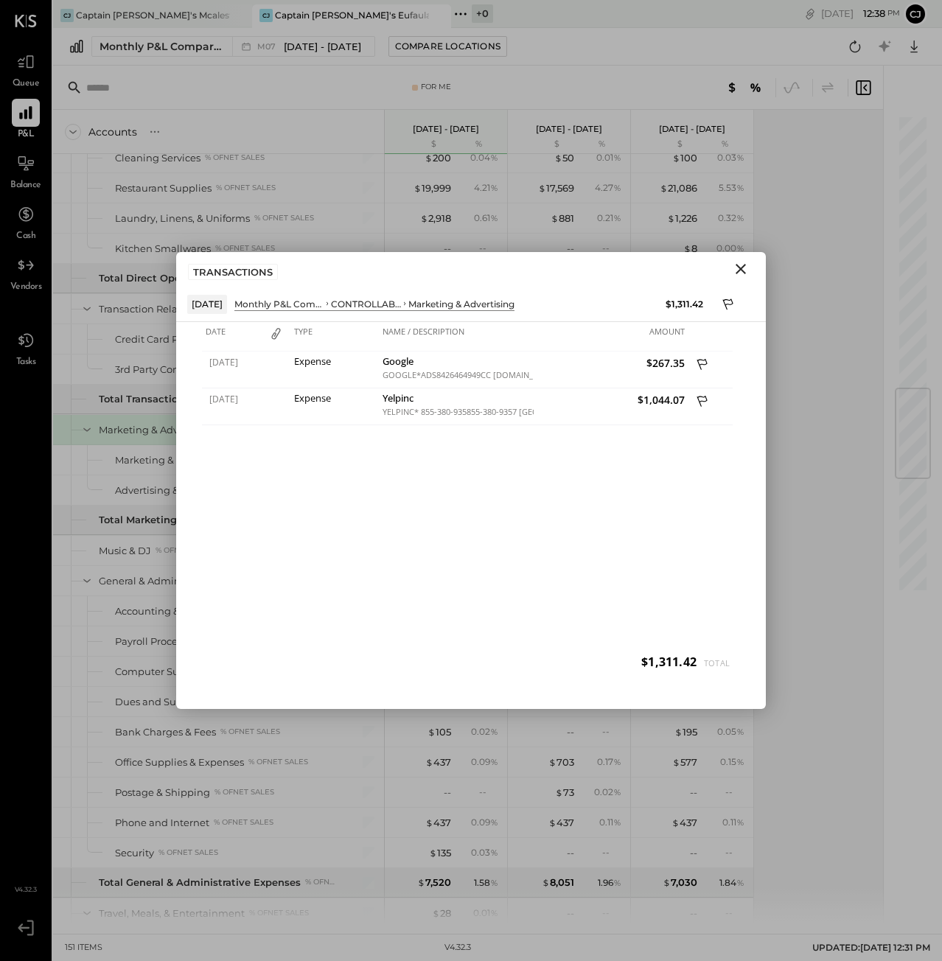
click at [737, 263] on icon "Close" at bounding box center [741, 269] width 18 height 18
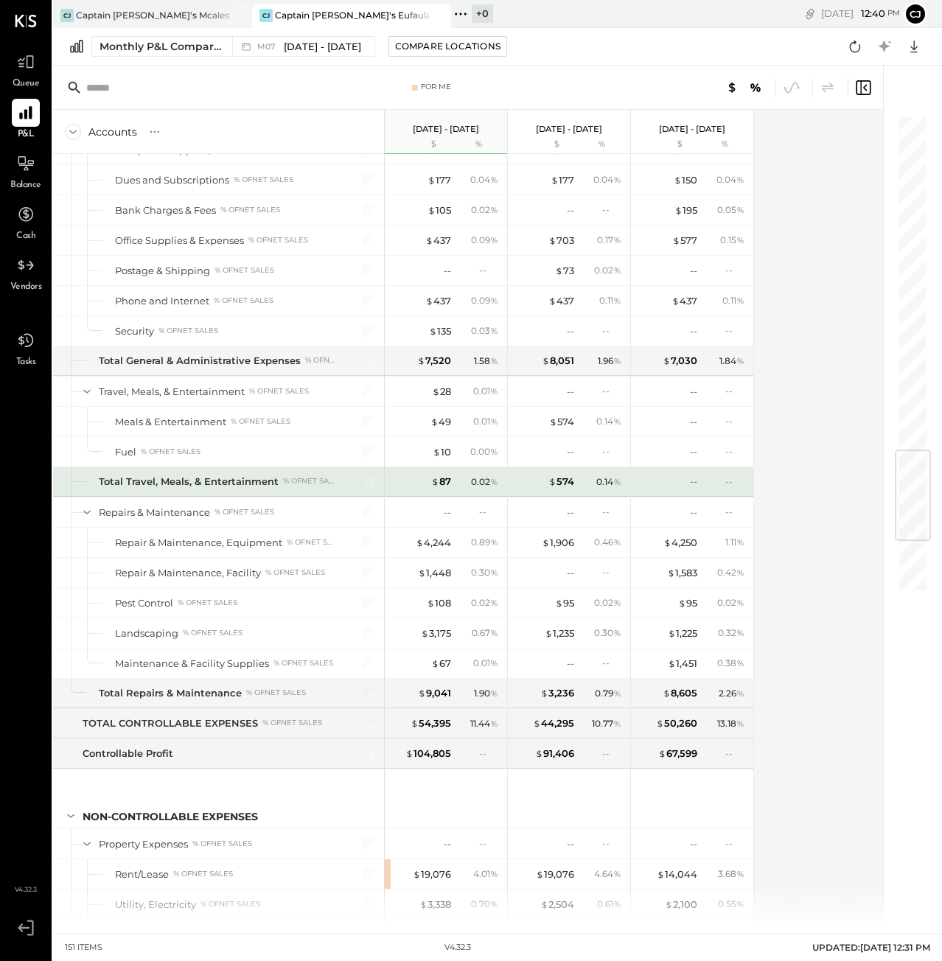
scroll to position [2825, 0]
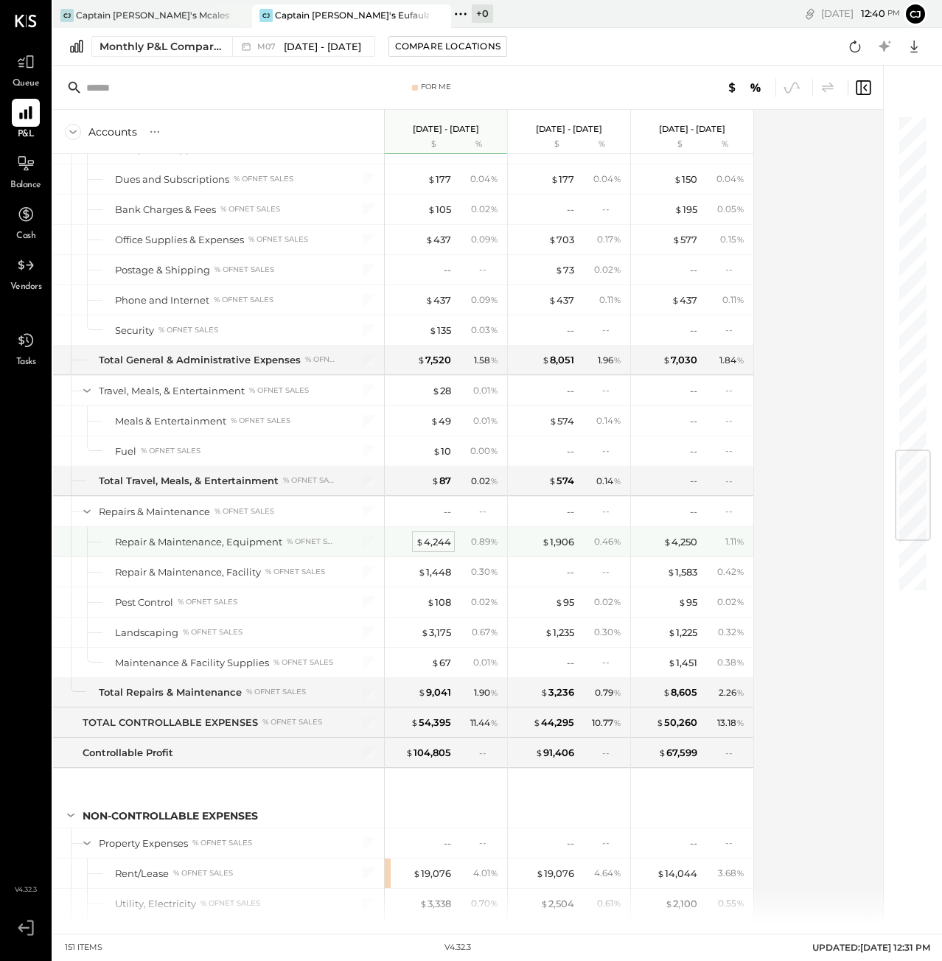
click at [435, 544] on div "$ 4,244" at bounding box center [432, 542] width 35 height 14
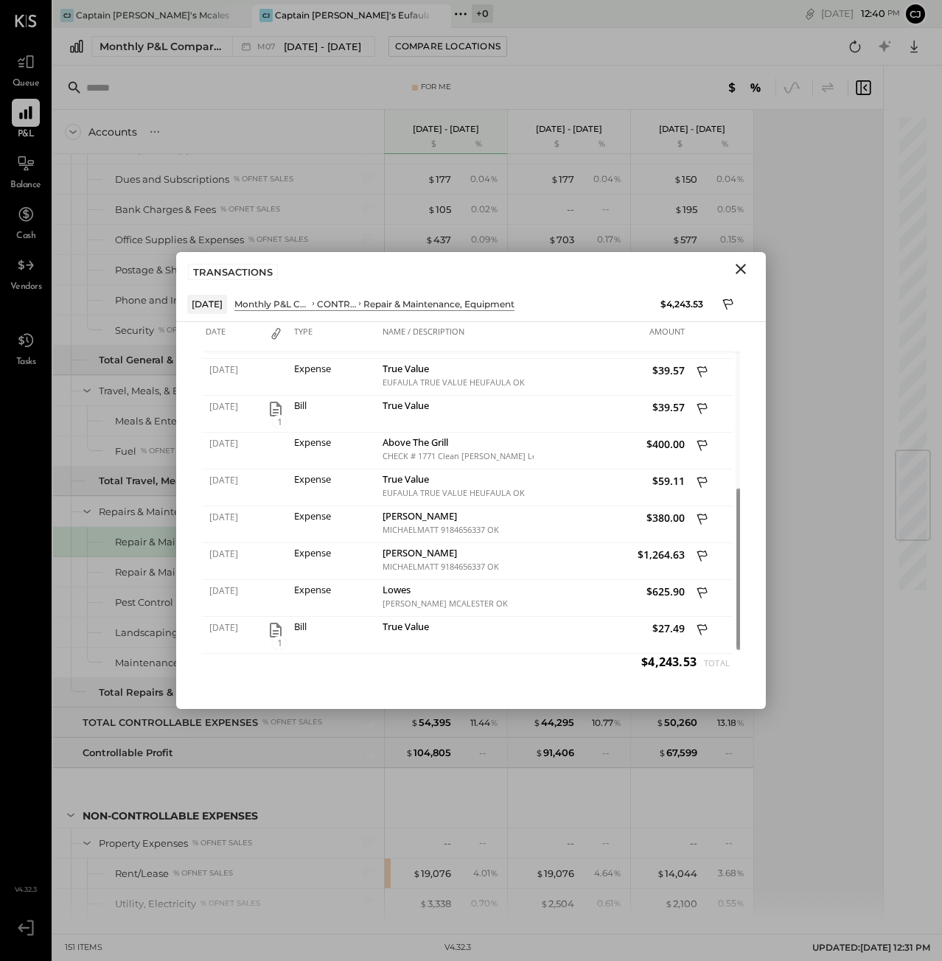
click at [744, 262] on icon "Close" at bounding box center [741, 269] width 18 height 18
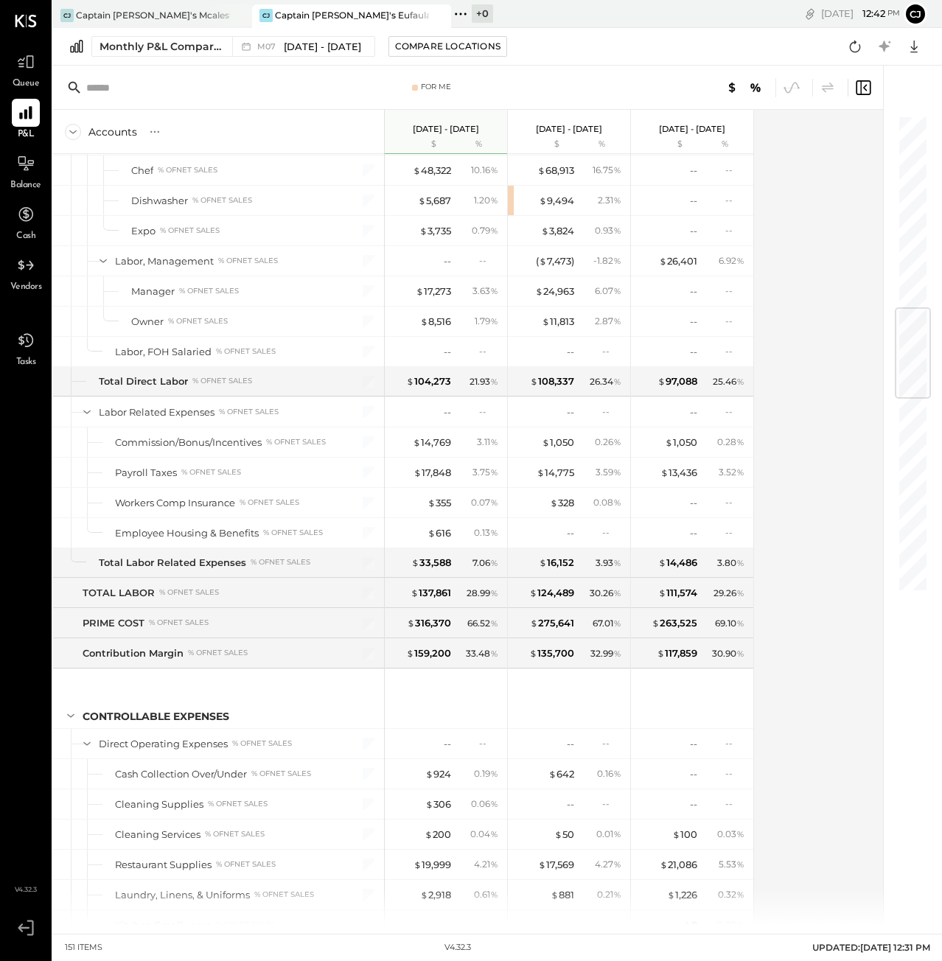
scroll to position [1626, 0]
click at [198, 19] on div "CJ Captain John's Mcalestar" at bounding box center [141, 15] width 177 height 13
